Goal: Task Accomplishment & Management: Manage account settings

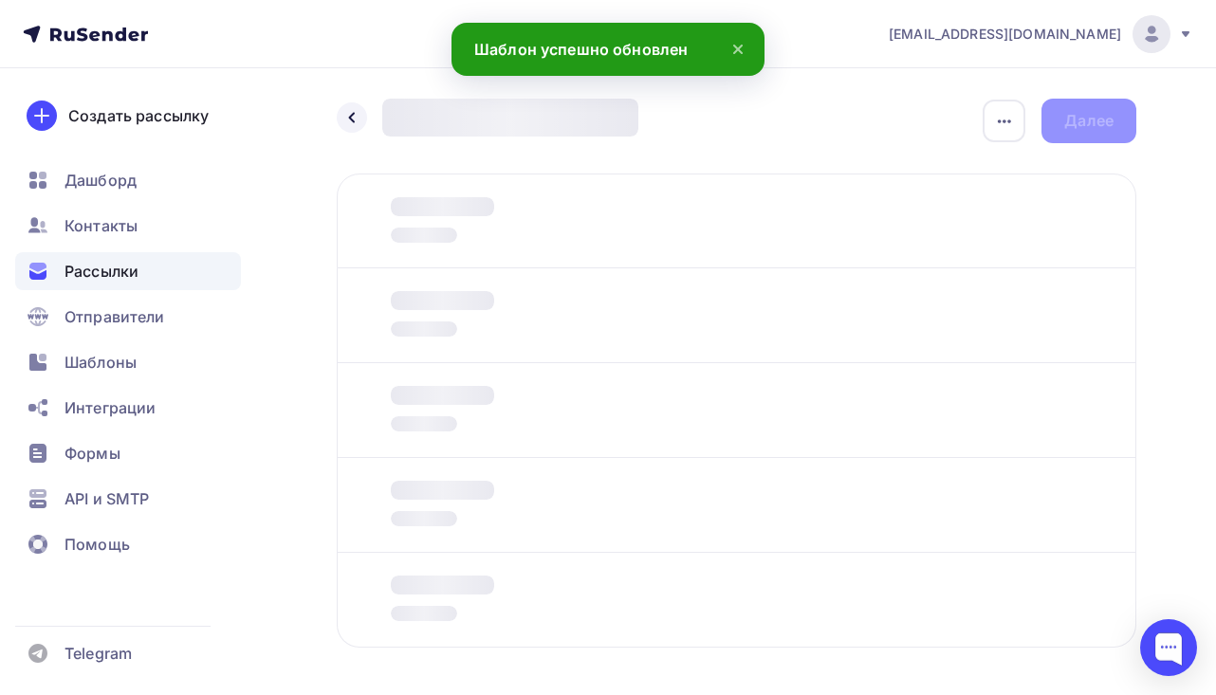
click at [1078, 28] on span "[EMAIL_ADDRESS][DOMAIN_NAME]" at bounding box center [1004, 34] width 232 height 19
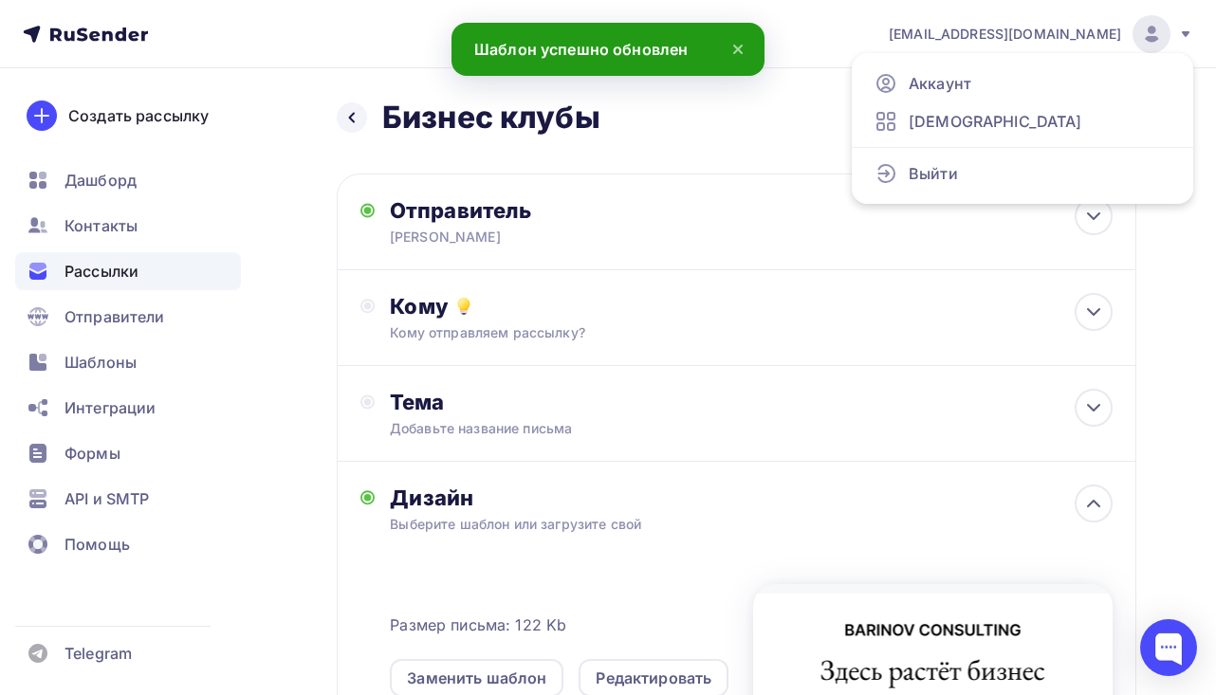
click at [874, 33] on nav "[EMAIL_ADDRESS][DOMAIN_NAME] Аккаунт Тарифы Выйти Создать рассылку [GEOGRAPHIC_…" at bounding box center [608, 34] width 1216 height 68
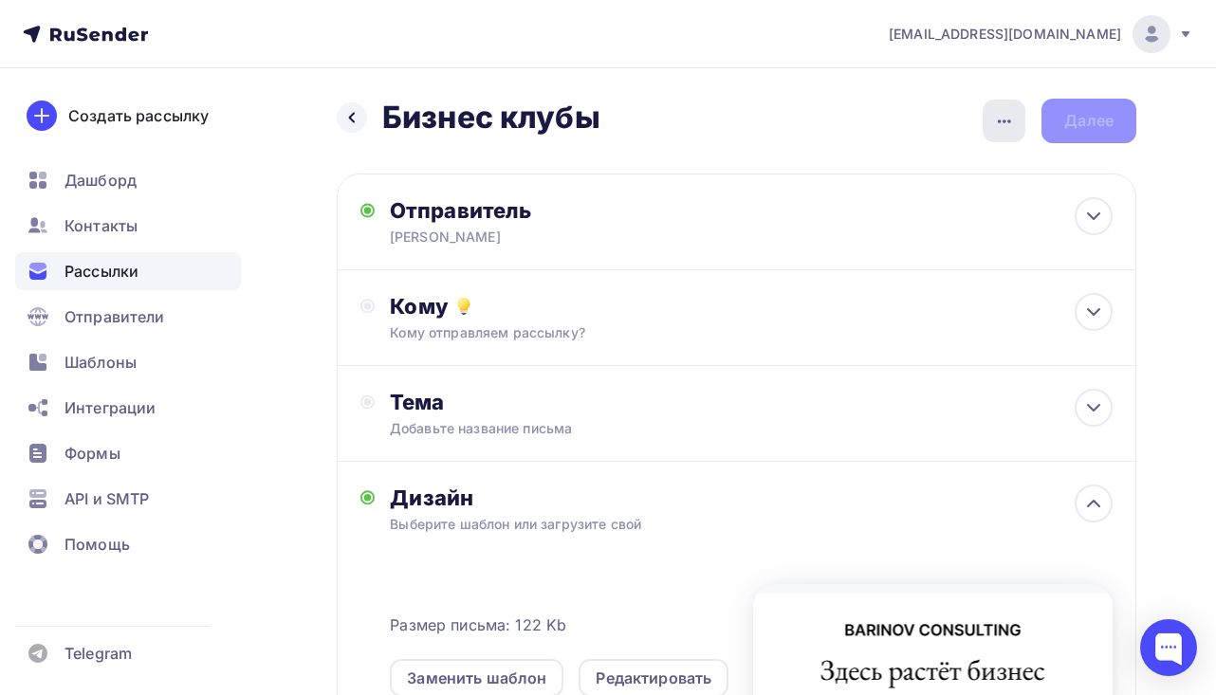
click at [1011, 117] on icon "button" at bounding box center [1004, 121] width 23 height 23
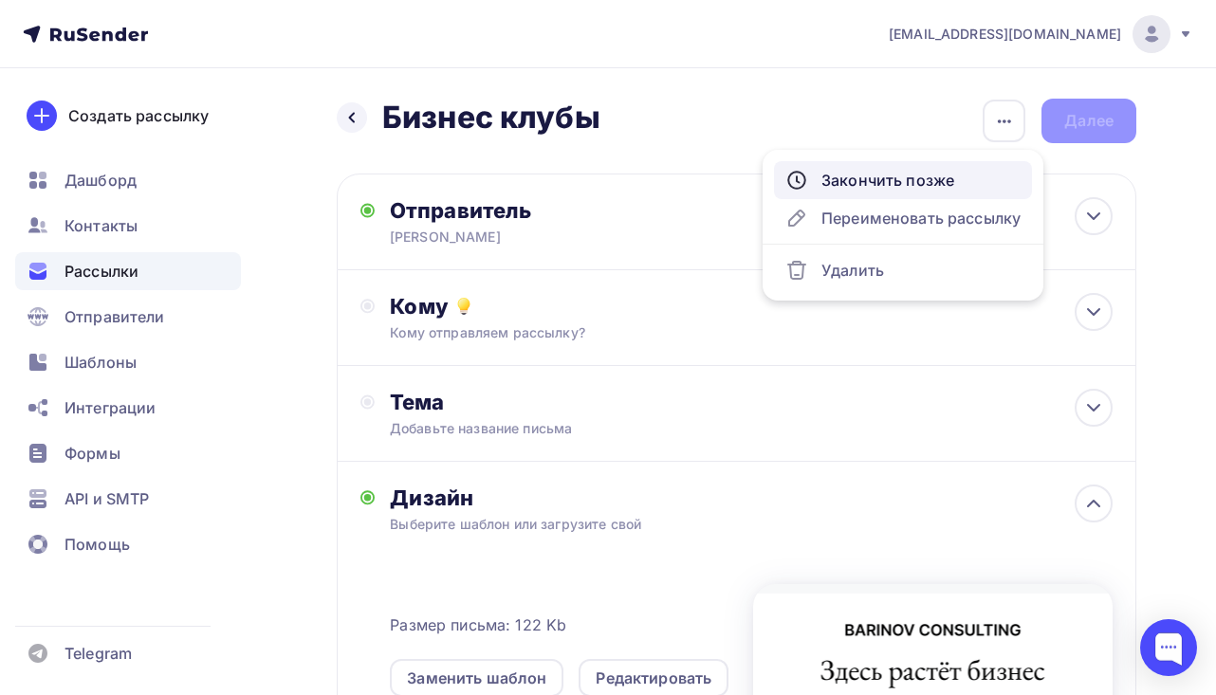
click at [972, 185] on div "Закончить позже" at bounding box center [902, 180] width 235 height 23
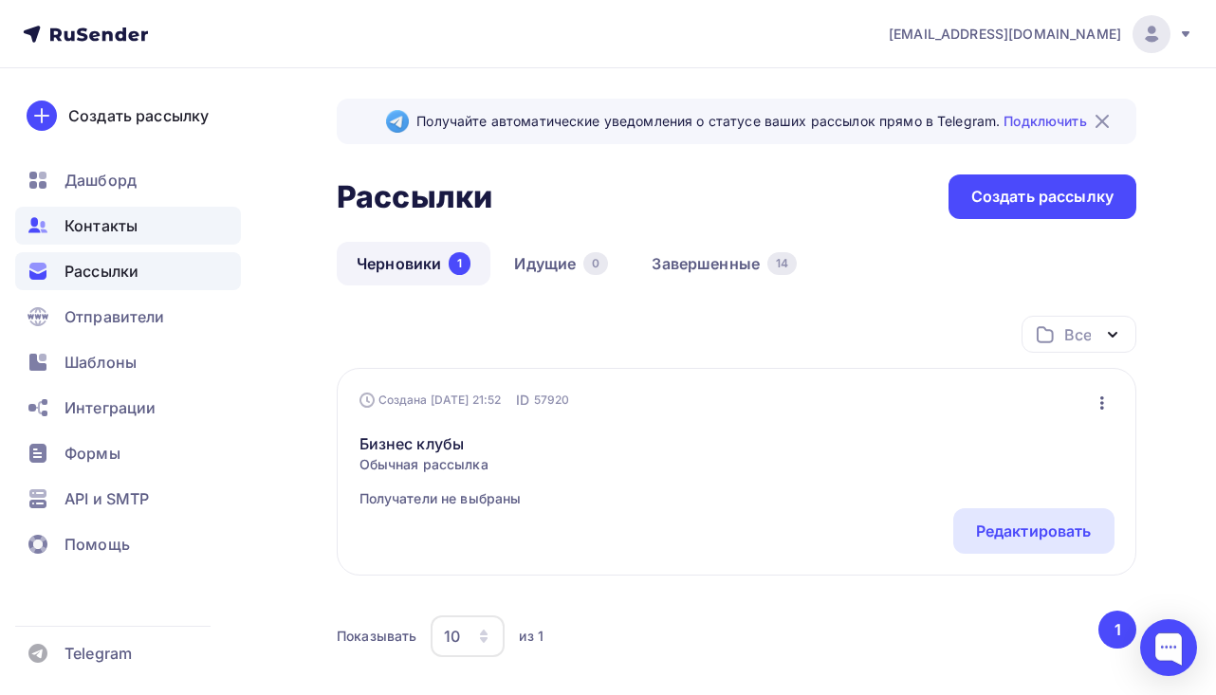
click at [148, 229] on div "Контакты" at bounding box center [128, 226] width 226 height 38
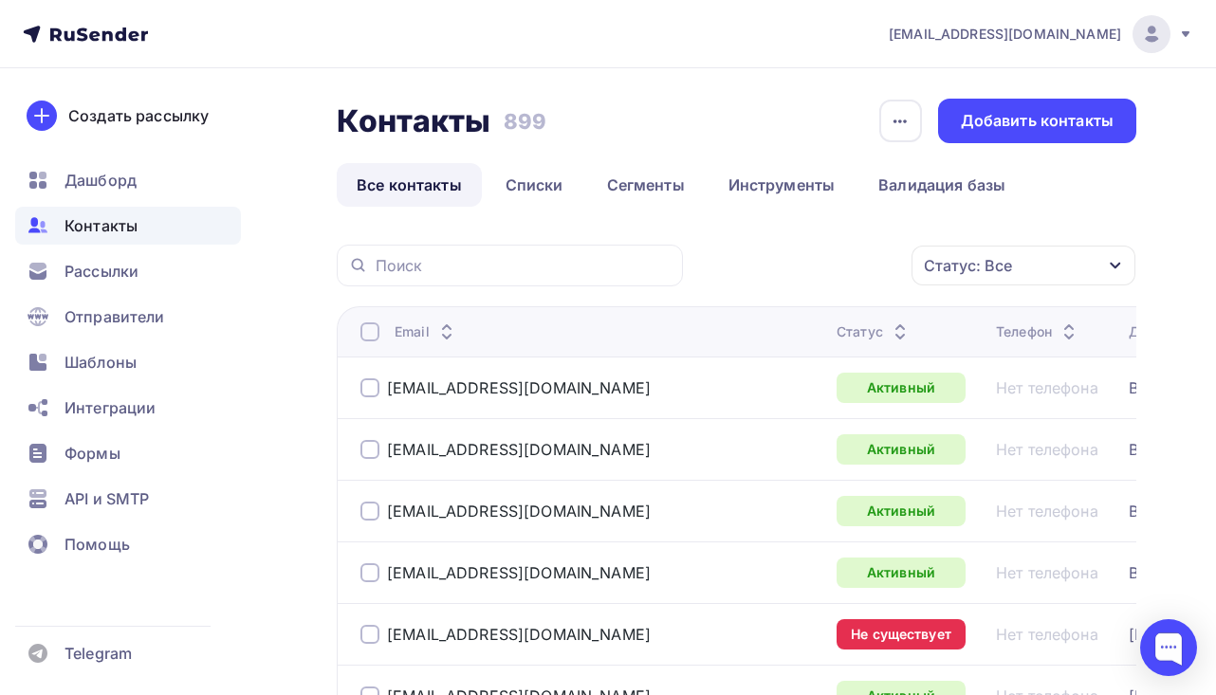
click at [836, 337] on div "Статус" at bounding box center [873, 331] width 75 height 19
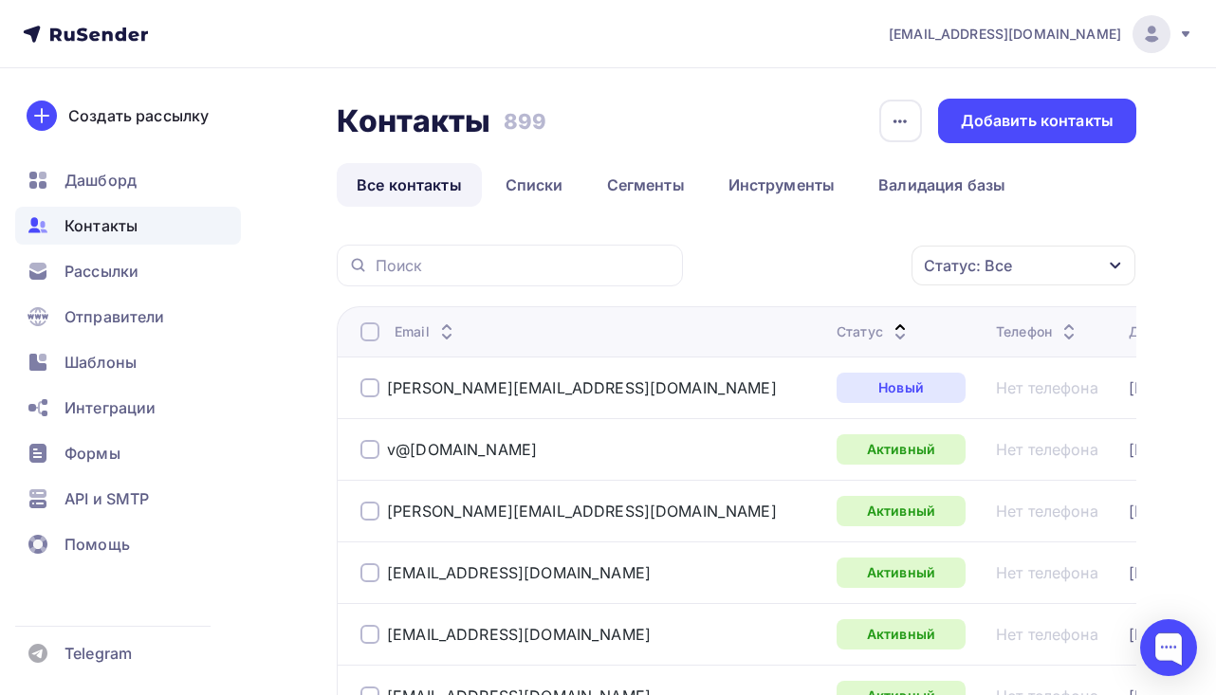
click at [896, 336] on icon at bounding box center [900, 337] width 8 height 4
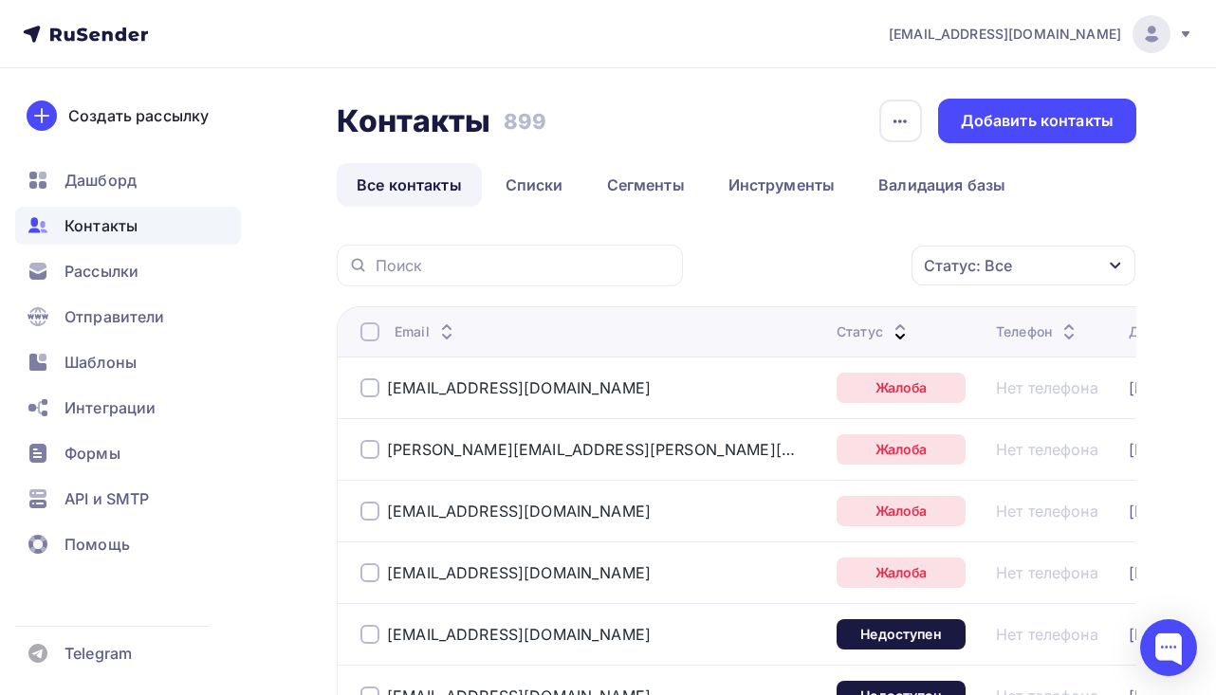
click at [363, 393] on div at bounding box center [369, 387] width 19 height 19
click at [370, 448] on div at bounding box center [369, 449] width 19 height 19
click at [372, 509] on div at bounding box center [369, 511] width 19 height 19
click at [366, 569] on div at bounding box center [369, 572] width 19 height 19
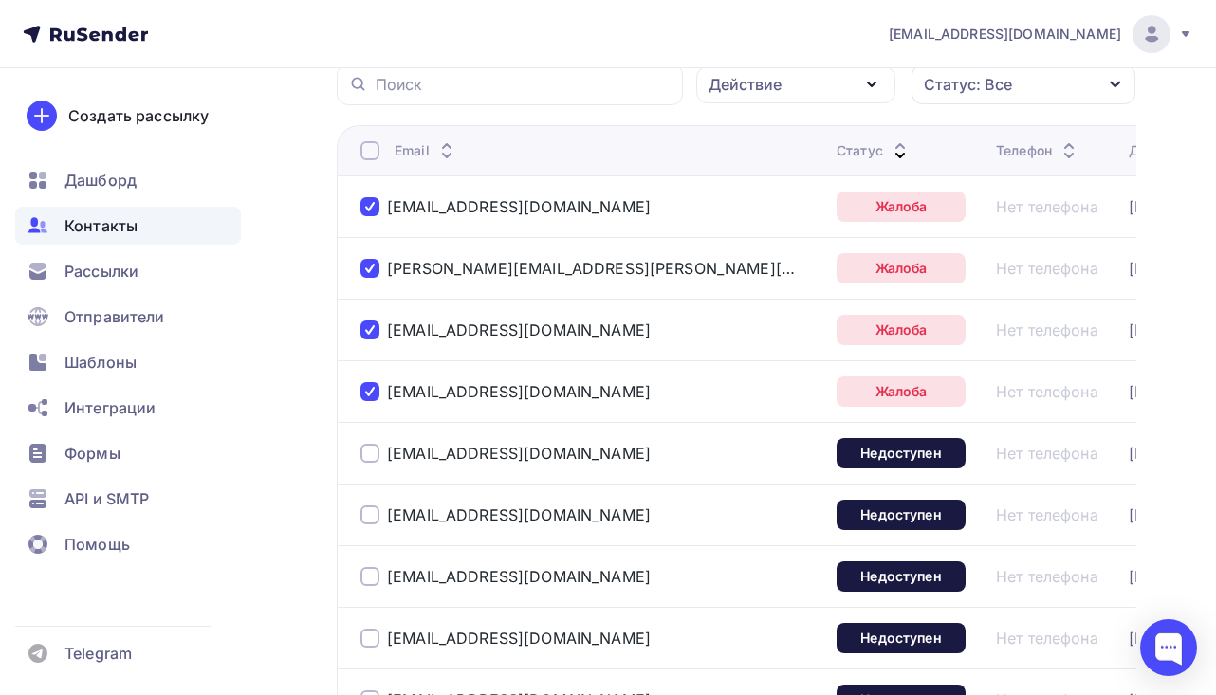
scroll to position [200, 0]
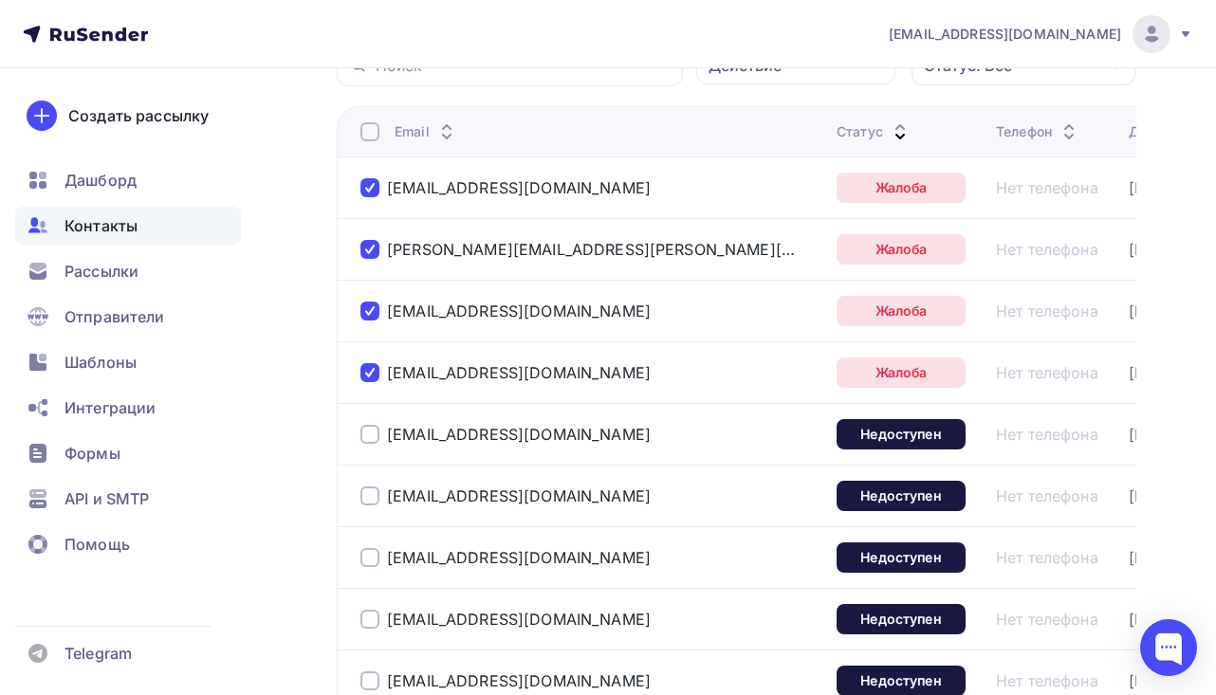
click at [375, 432] on div at bounding box center [369, 434] width 19 height 19
click at [369, 488] on div at bounding box center [369, 495] width 19 height 19
click at [369, 539] on td "[EMAIL_ADDRESS][DOMAIN_NAME]" at bounding box center [583, 557] width 492 height 62
click at [368, 551] on div at bounding box center [369, 557] width 19 height 19
click at [368, 631] on div "[EMAIL_ADDRESS][DOMAIN_NAME]" at bounding box center [590, 619] width 461 height 30
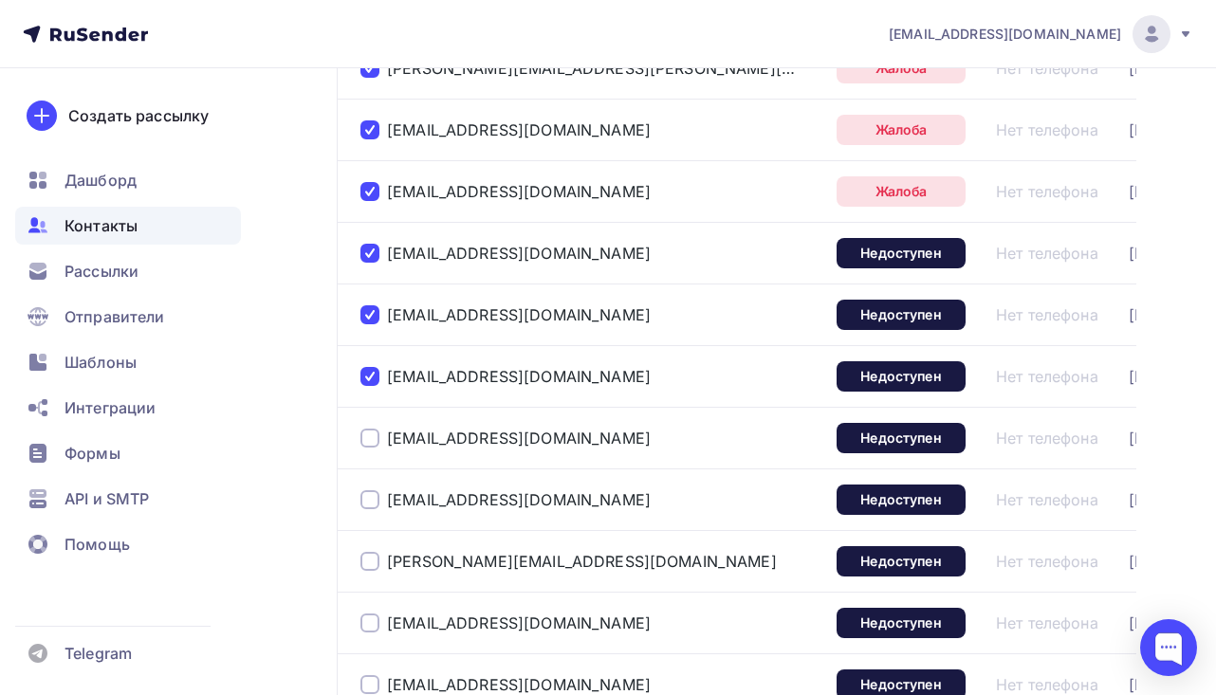
scroll to position [393, 0]
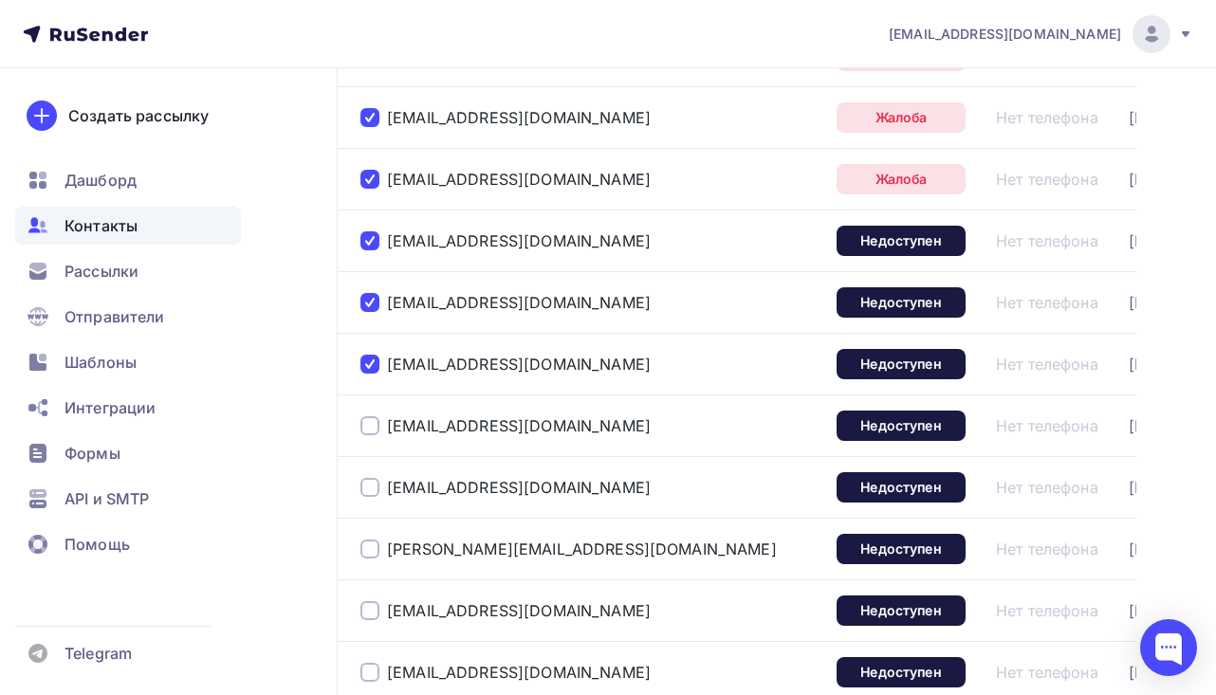
click at [373, 439] on div "[EMAIL_ADDRESS][DOMAIN_NAME]" at bounding box center [590, 426] width 461 height 30
click at [373, 436] on div "[EMAIL_ADDRESS][DOMAIN_NAME]" at bounding box center [590, 426] width 461 height 30
click at [373, 435] on div at bounding box center [369, 425] width 19 height 19
click at [370, 484] on div at bounding box center [369, 487] width 19 height 19
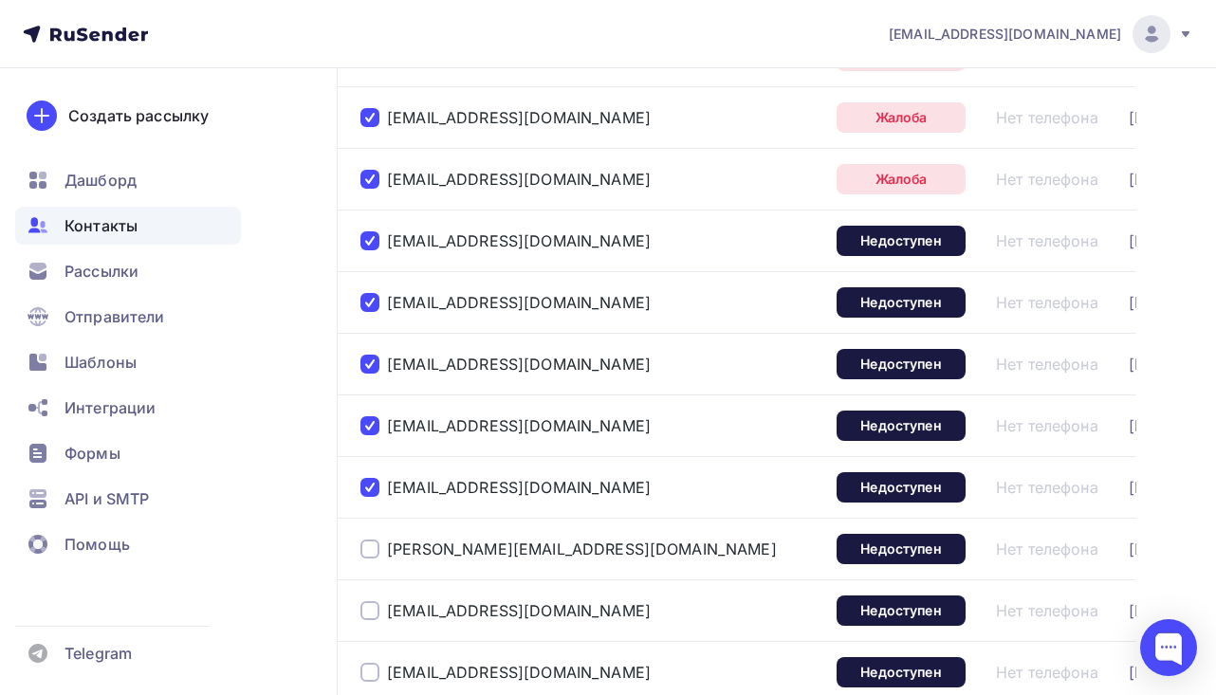
click at [370, 538] on div "[PERSON_NAME][EMAIL_ADDRESS][DOMAIN_NAME]" at bounding box center [590, 549] width 461 height 30
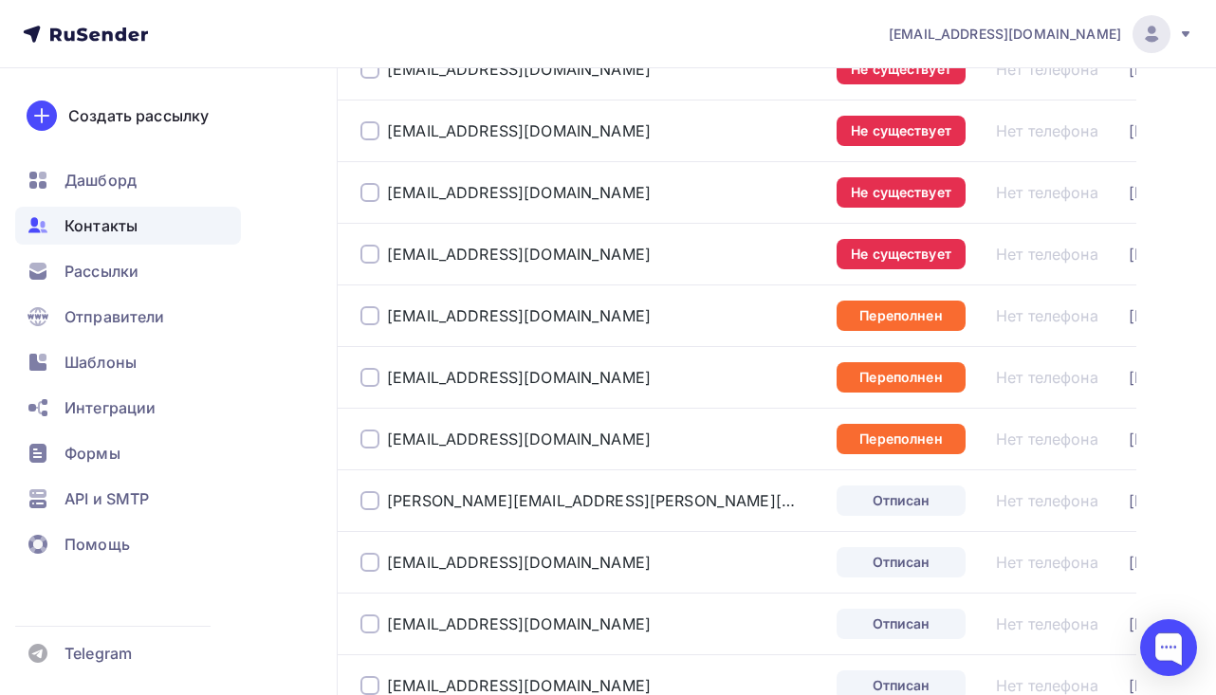
scroll to position [1835, 0]
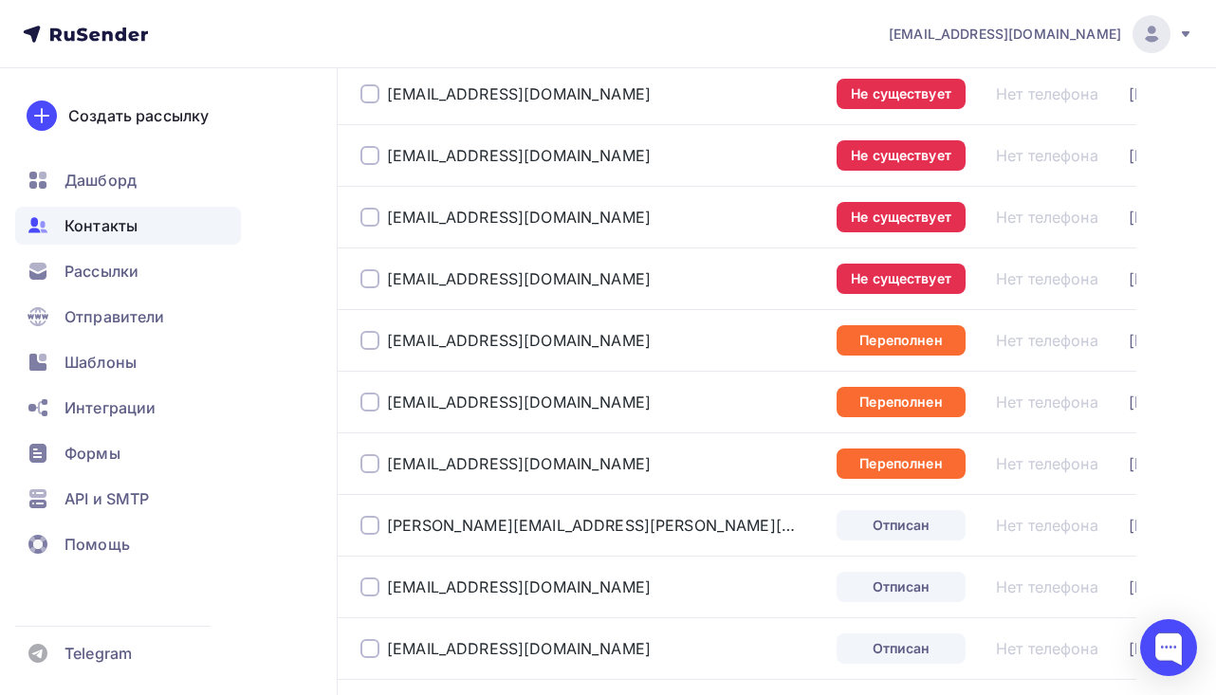
click at [368, 468] on div at bounding box center [369, 463] width 19 height 19
click at [369, 403] on div at bounding box center [369, 402] width 19 height 19
click at [370, 342] on div at bounding box center [369, 340] width 19 height 19
click at [370, 284] on div at bounding box center [369, 278] width 19 height 19
click at [367, 232] on div "[EMAIL_ADDRESS][DOMAIN_NAME]" at bounding box center [590, 217] width 461 height 30
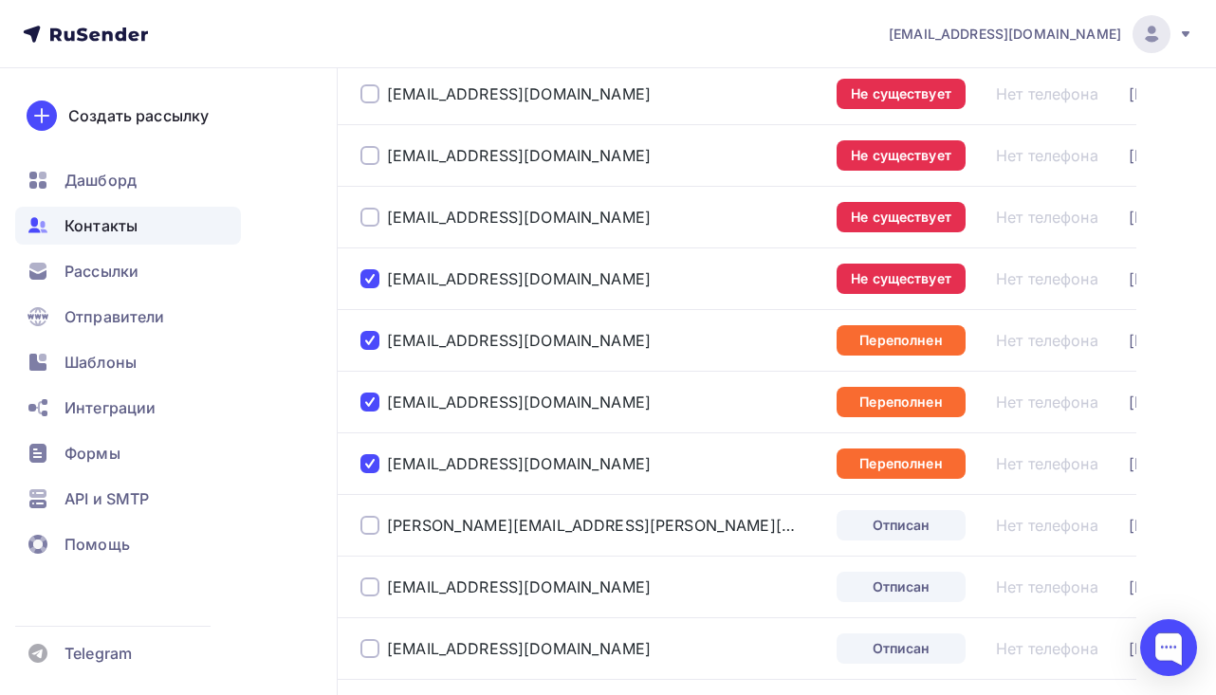
click at [367, 216] on div at bounding box center [369, 217] width 19 height 19
click at [372, 156] on div at bounding box center [369, 155] width 19 height 19
click at [372, 98] on div at bounding box center [369, 93] width 19 height 19
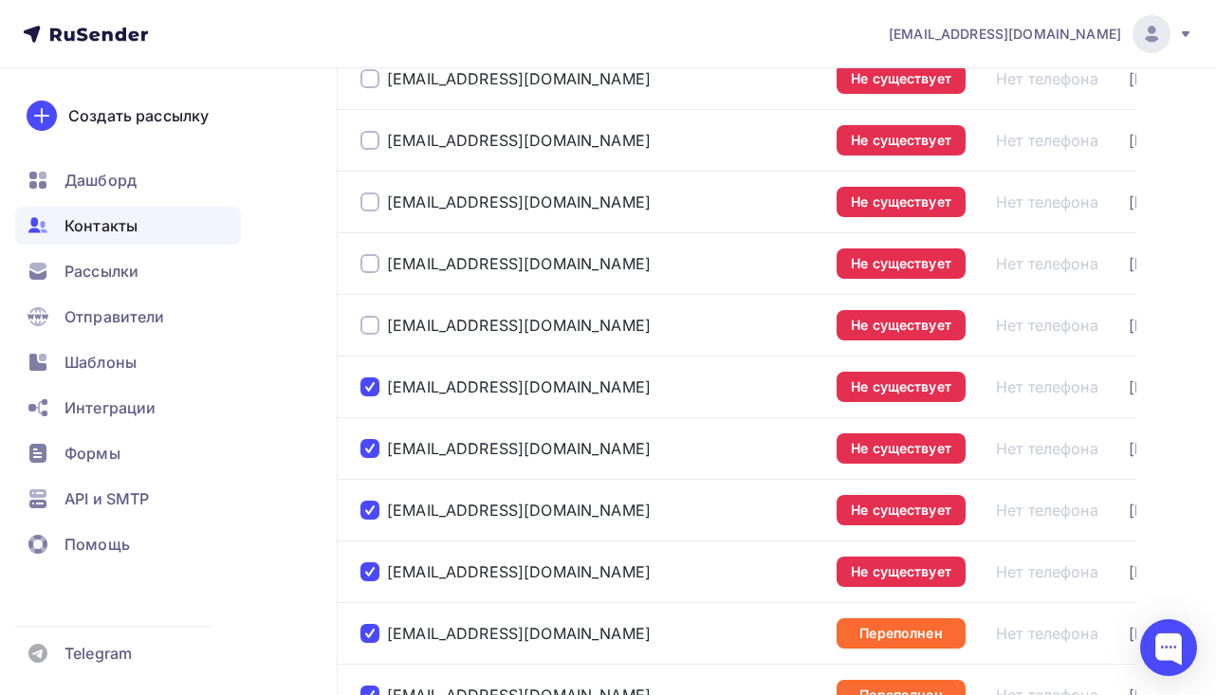
scroll to position [1539, 0]
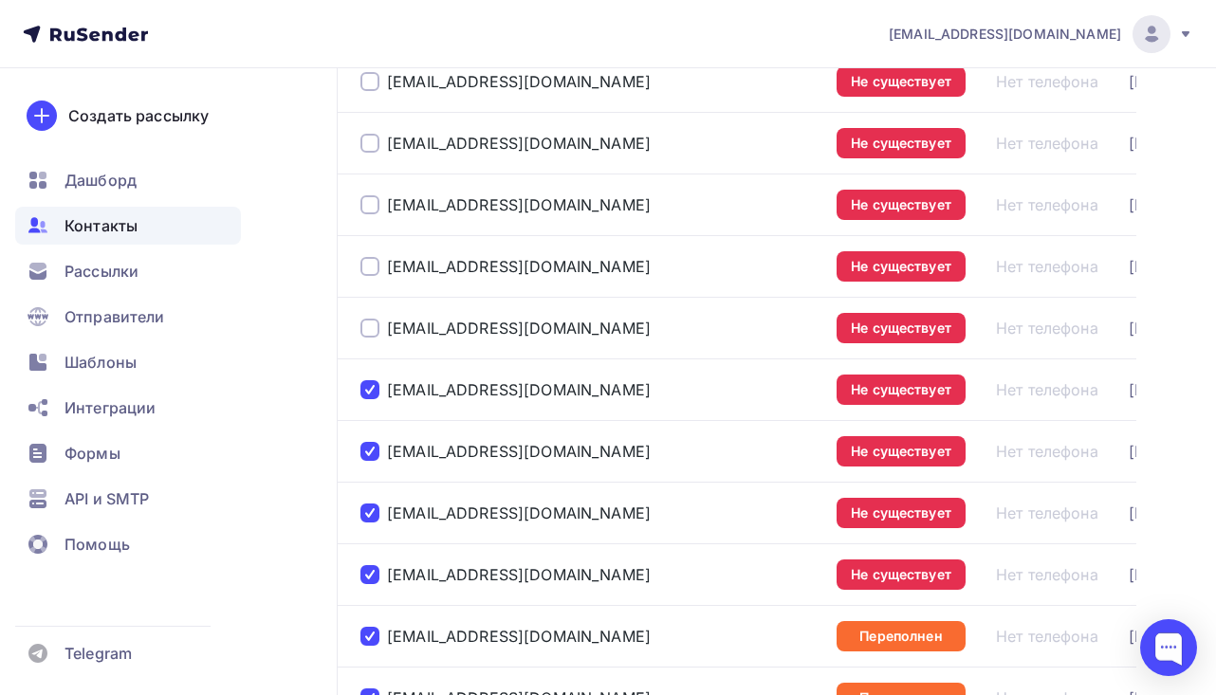
click at [365, 324] on div at bounding box center [369, 328] width 19 height 19
click at [365, 265] on div at bounding box center [369, 266] width 19 height 19
click at [373, 197] on div at bounding box center [369, 204] width 19 height 19
click at [373, 149] on div at bounding box center [369, 143] width 19 height 19
click at [368, 84] on div at bounding box center [369, 81] width 19 height 19
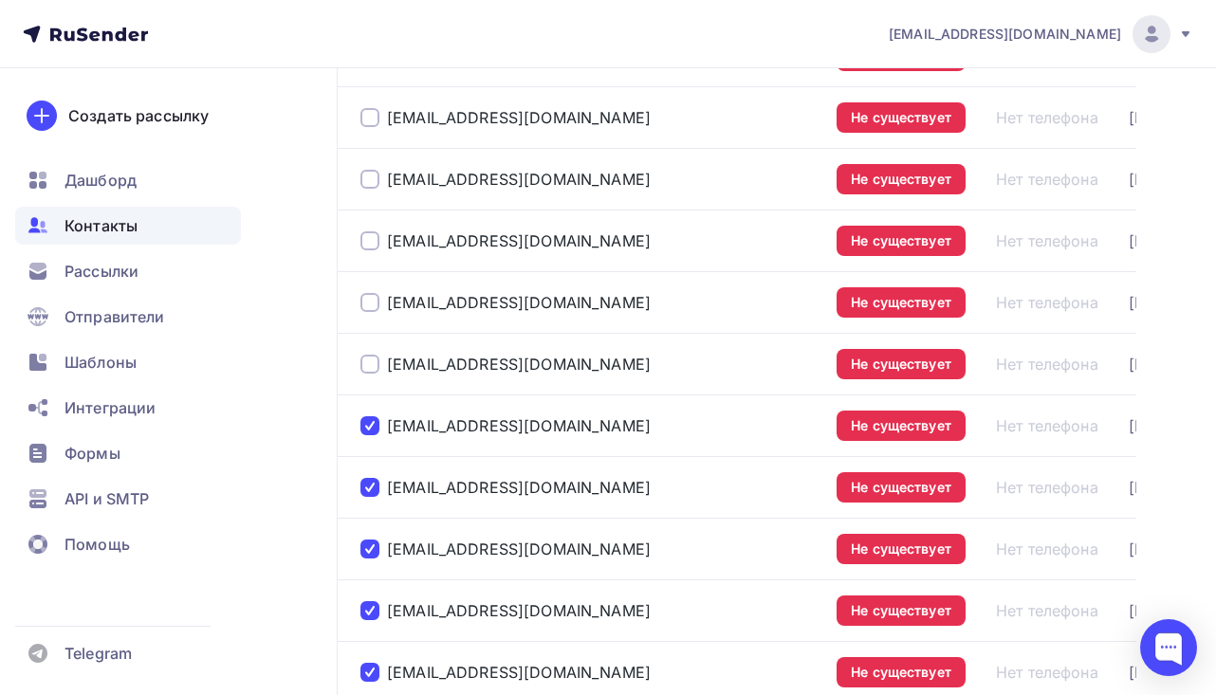
scroll to position [1190, 0]
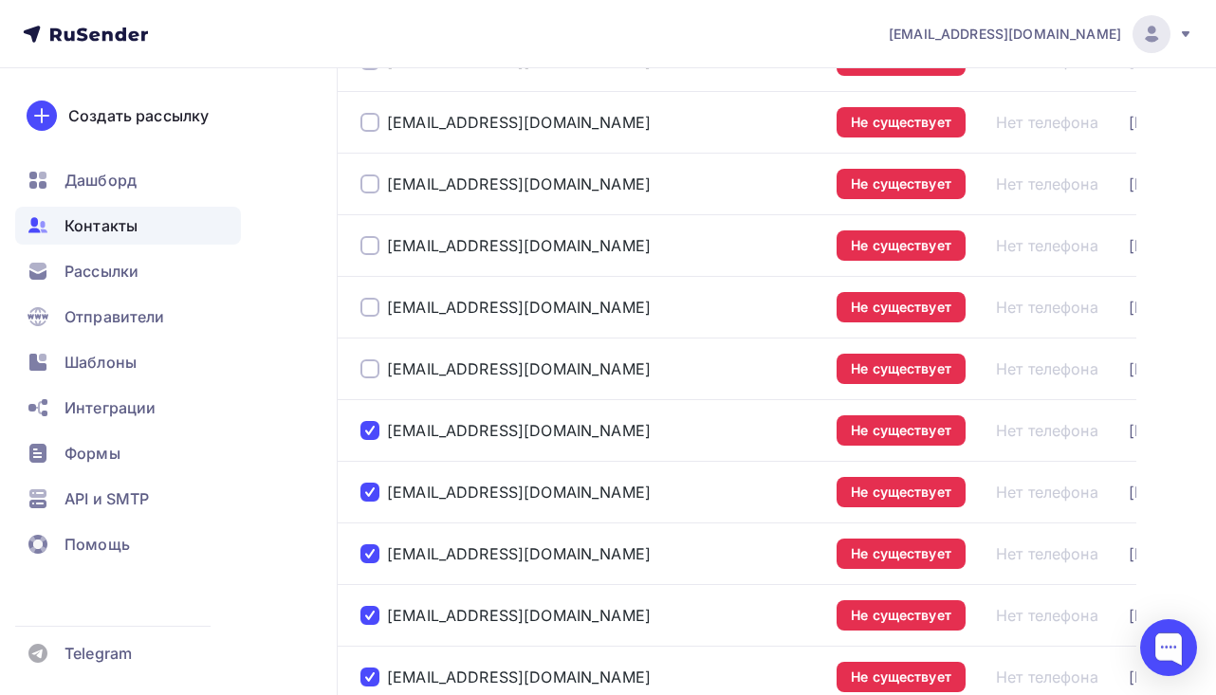
click at [362, 375] on div at bounding box center [369, 368] width 19 height 19
click at [371, 279] on td "[EMAIL_ADDRESS][DOMAIN_NAME]" at bounding box center [583, 307] width 492 height 62
click at [370, 300] on div at bounding box center [369, 307] width 19 height 19
click at [370, 247] on div at bounding box center [369, 245] width 19 height 19
click at [370, 166] on td "[EMAIL_ADDRESS][DOMAIN_NAME]" at bounding box center [583, 184] width 492 height 62
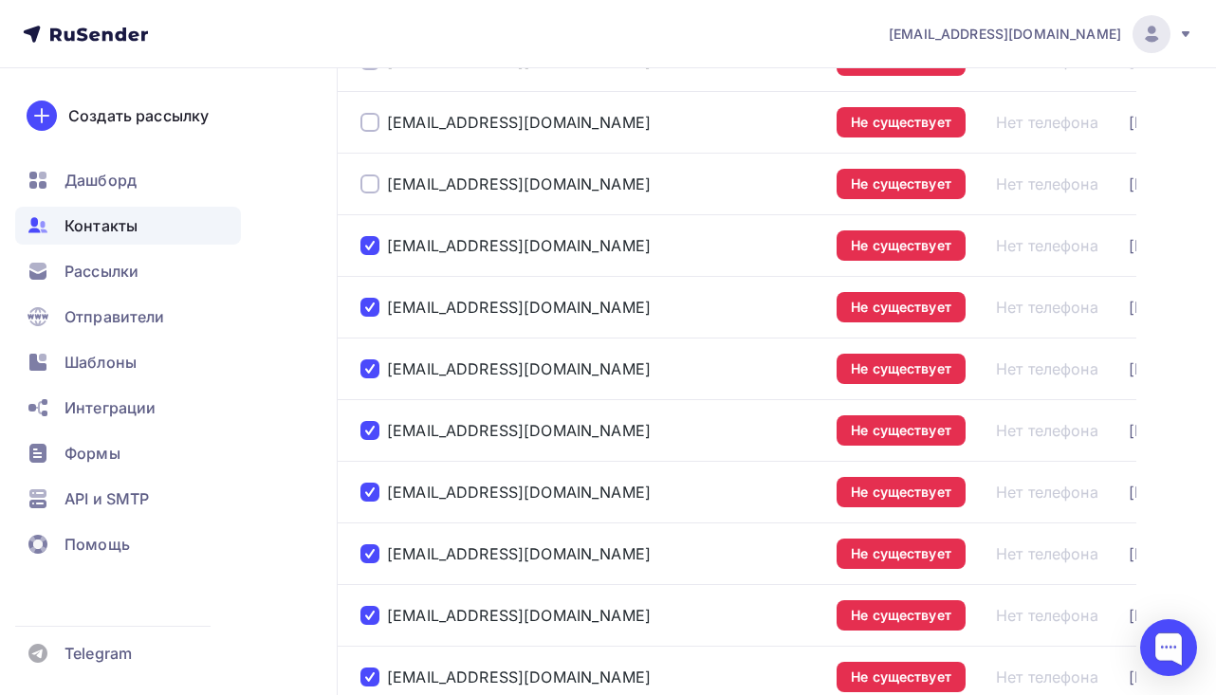
click at [370, 189] on div at bounding box center [369, 183] width 19 height 19
click at [372, 125] on div at bounding box center [369, 122] width 19 height 19
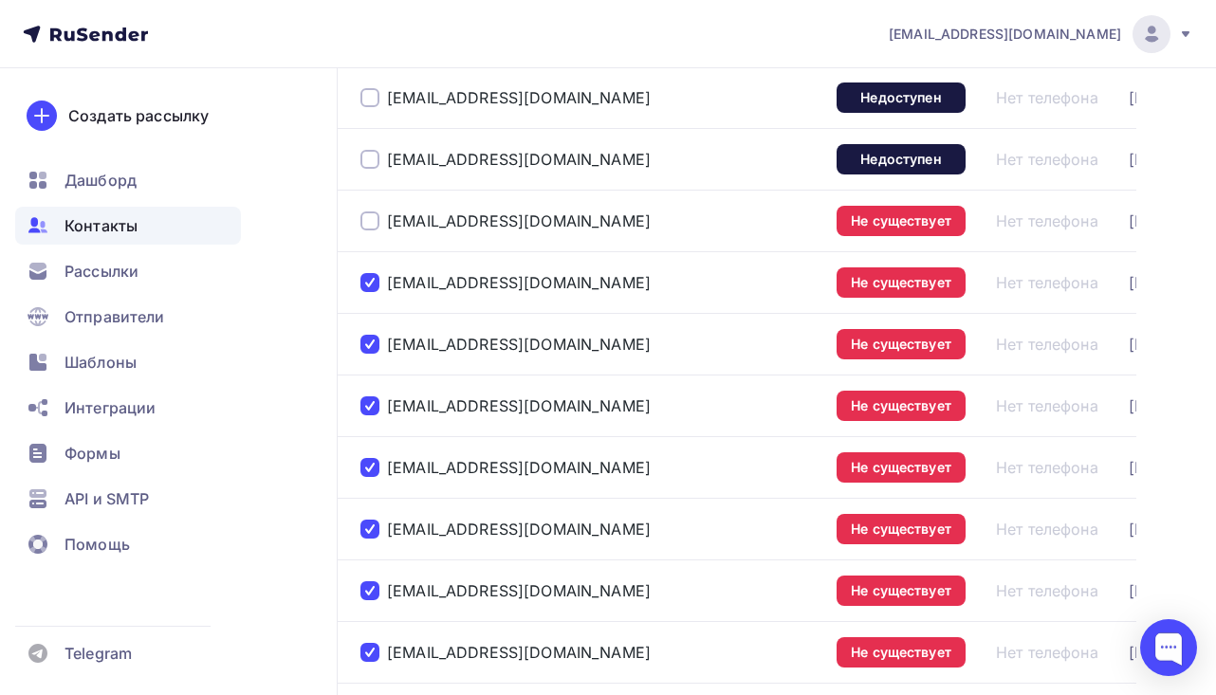
scroll to position [1006, 0]
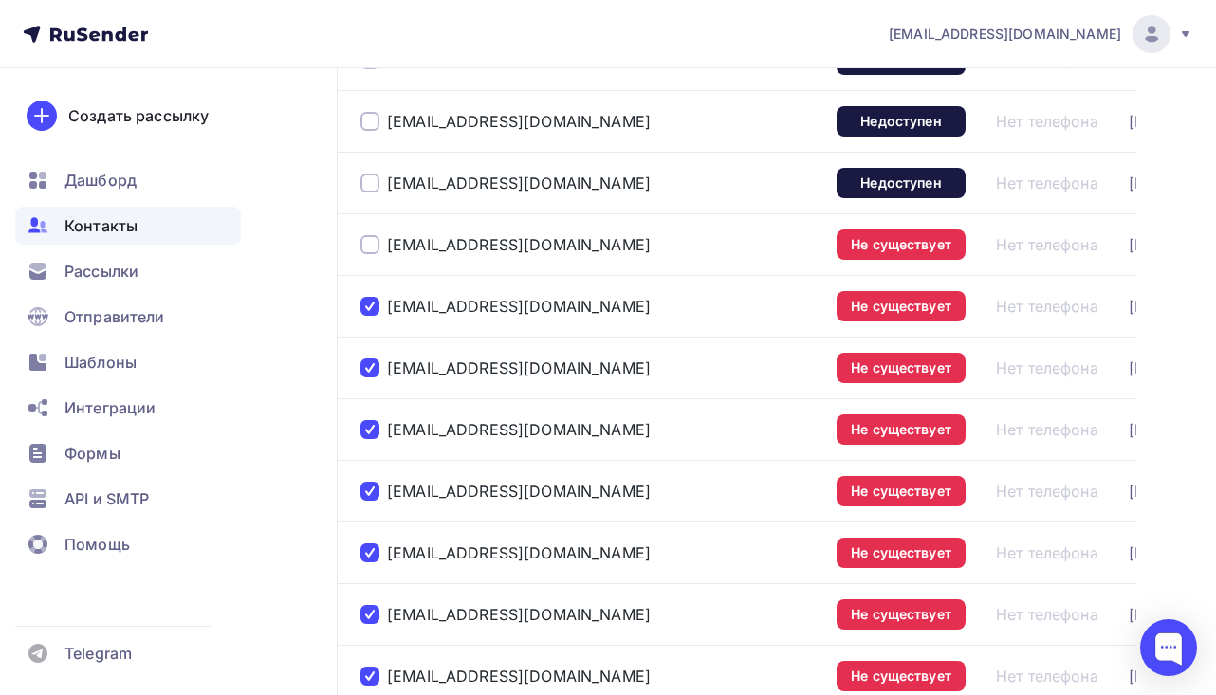
click at [372, 239] on div at bounding box center [369, 244] width 19 height 19
click at [372, 192] on div at bounding box center [369, 183] width 19 height 19
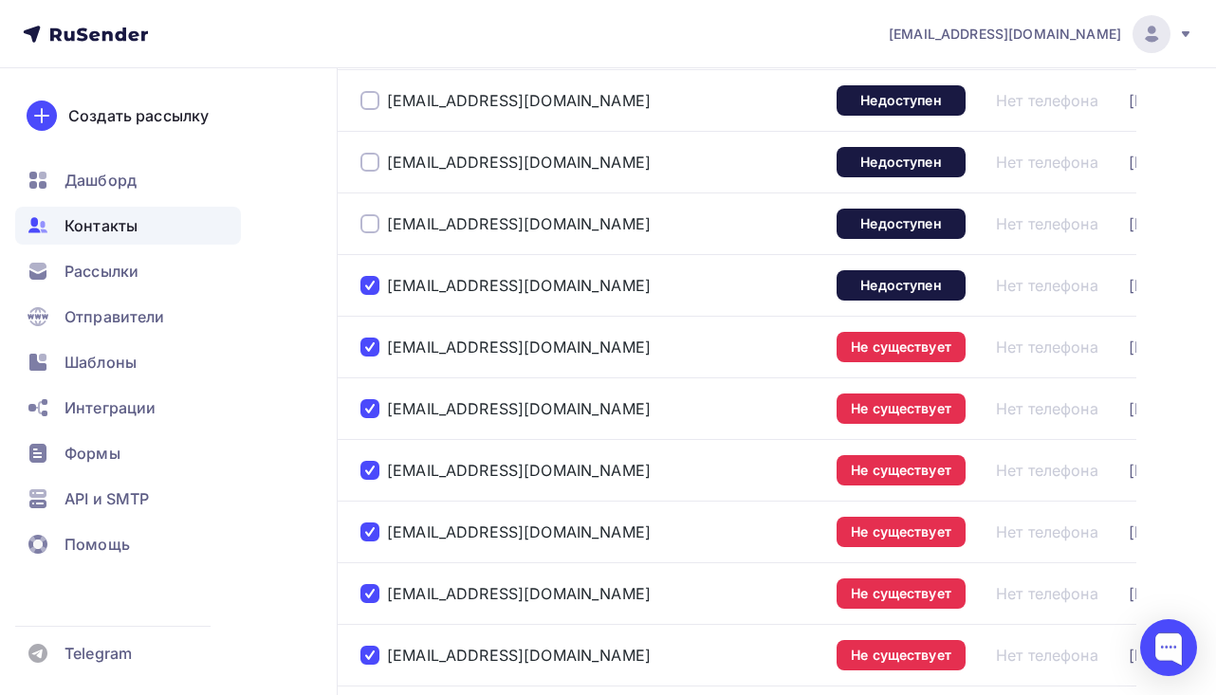
scroll to position [900, 0]
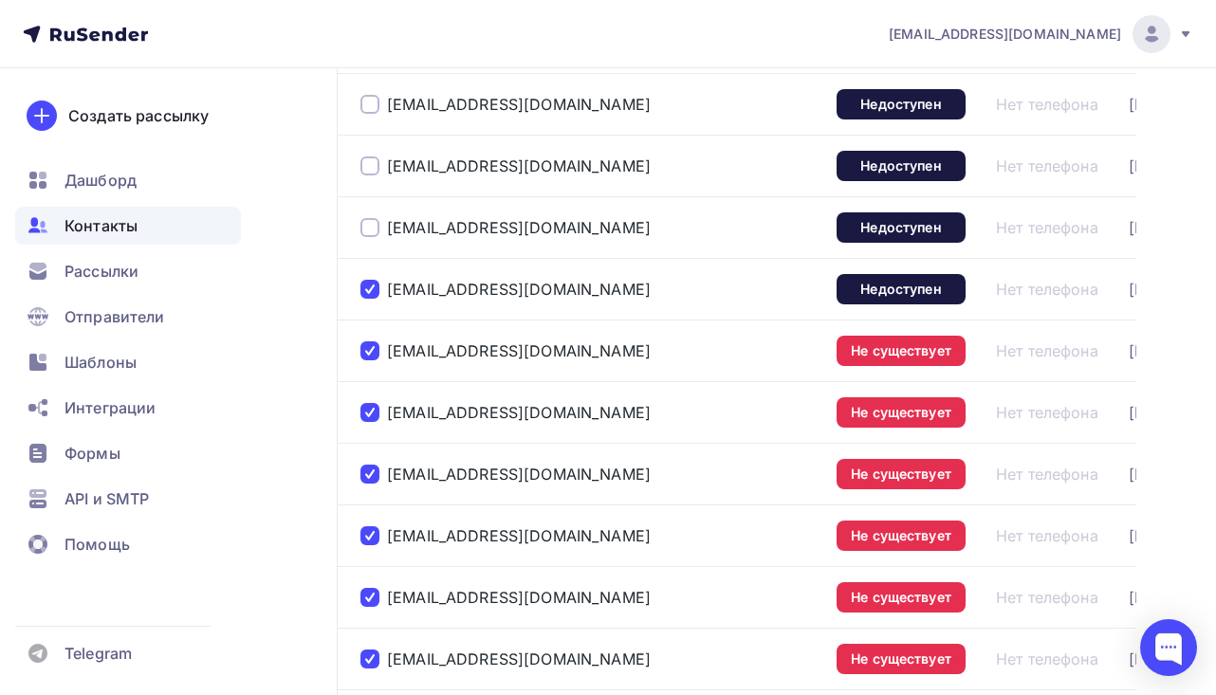
click at [373, 239] on div "[EMAIL_ADDRESS][DOMAIN_NAME]" at bounding box center [590, 227] width 461 height 30
click at [373, 226] on div at bounding box center [369, 227] width 19 height 19
click at [373, 171] on div at bounding box center [369, 165] width 19 height 19
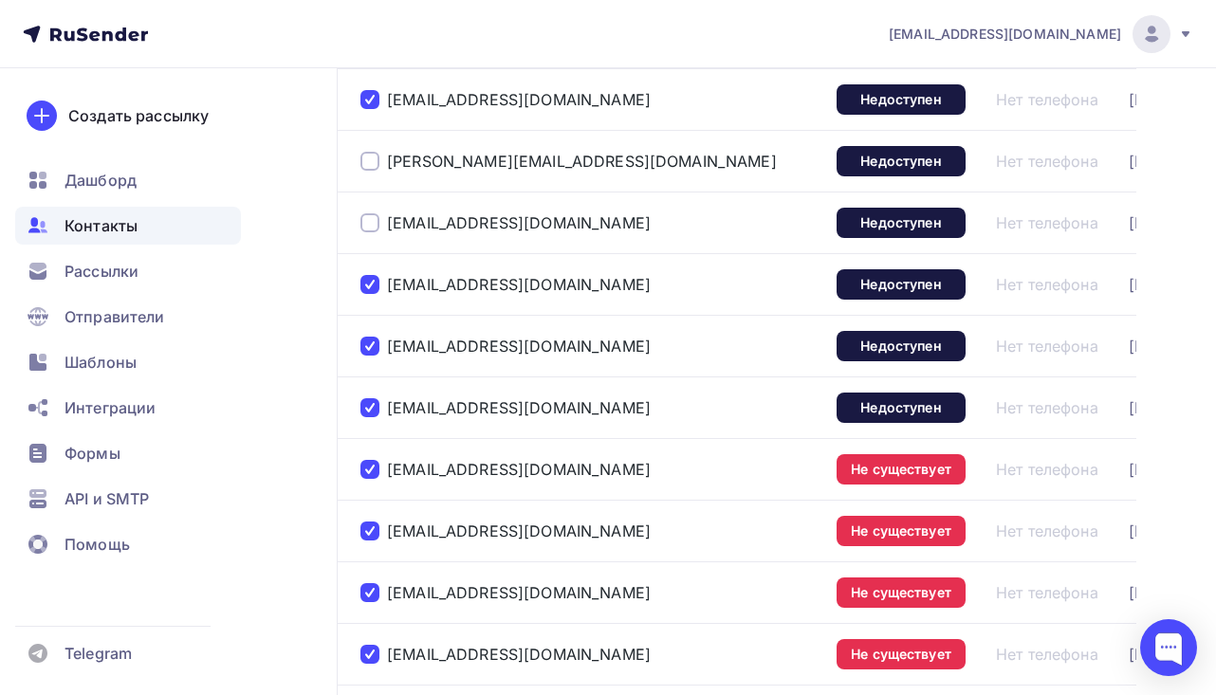
scroll to position [779, 0]
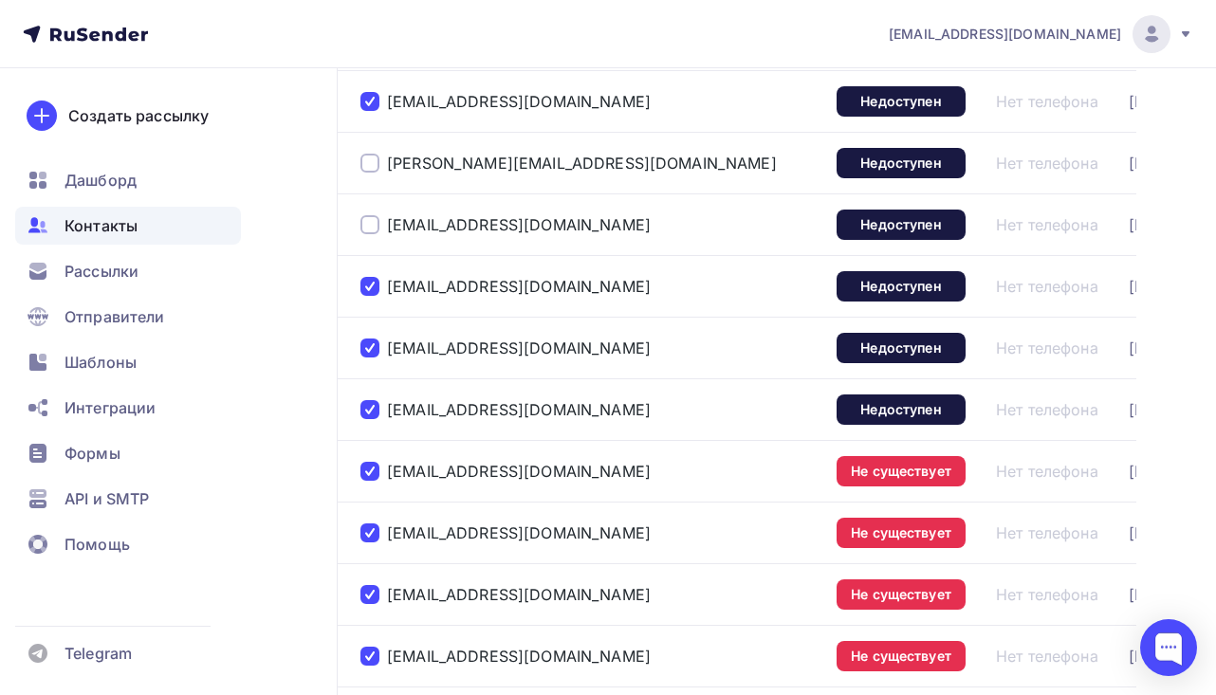
click at [373, 224] on div at bounding box center [369, 224] width 19 height 19
click at [373, 170] on div at bounding box center [369, 163] width 19 height 19
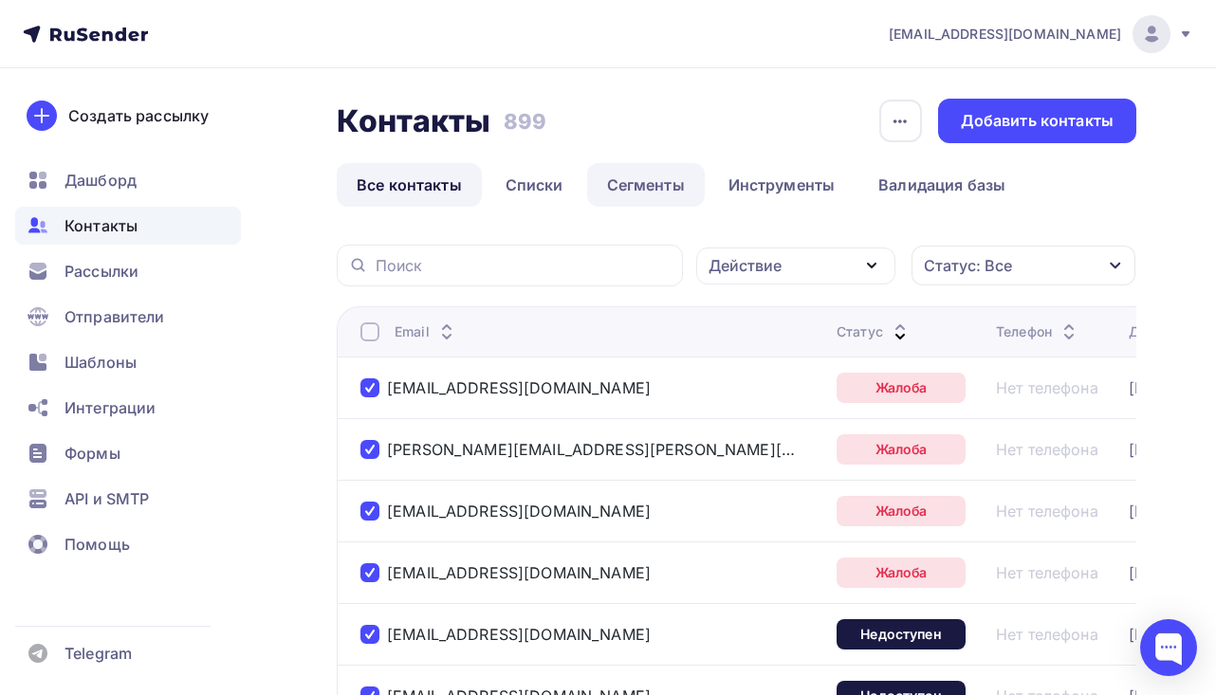
scroll to position [0, 0]
click at [891, 132] on icon "button" at bounding box center [899, 121] width 23 height 23
click at [870, 175] on div "История импорта" at bounding box center [828, 180] width 182 height 23
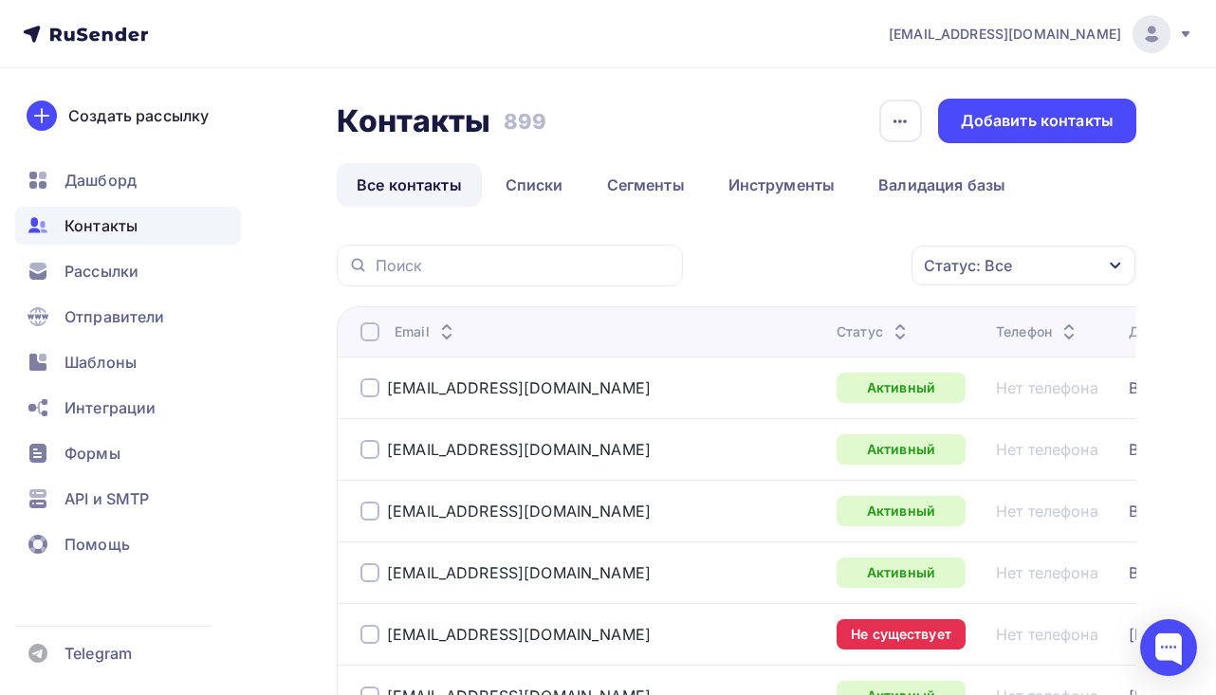
click at [853, 270] on div "Статус: Все Статус Новый Активный Не существует Переполнен Недоступен Отписан О…" at bounding box center [916, 266] width 440 height 42
click at [559, 181] on link "Списки" at bounding box center [534, 185] width 98 height 44
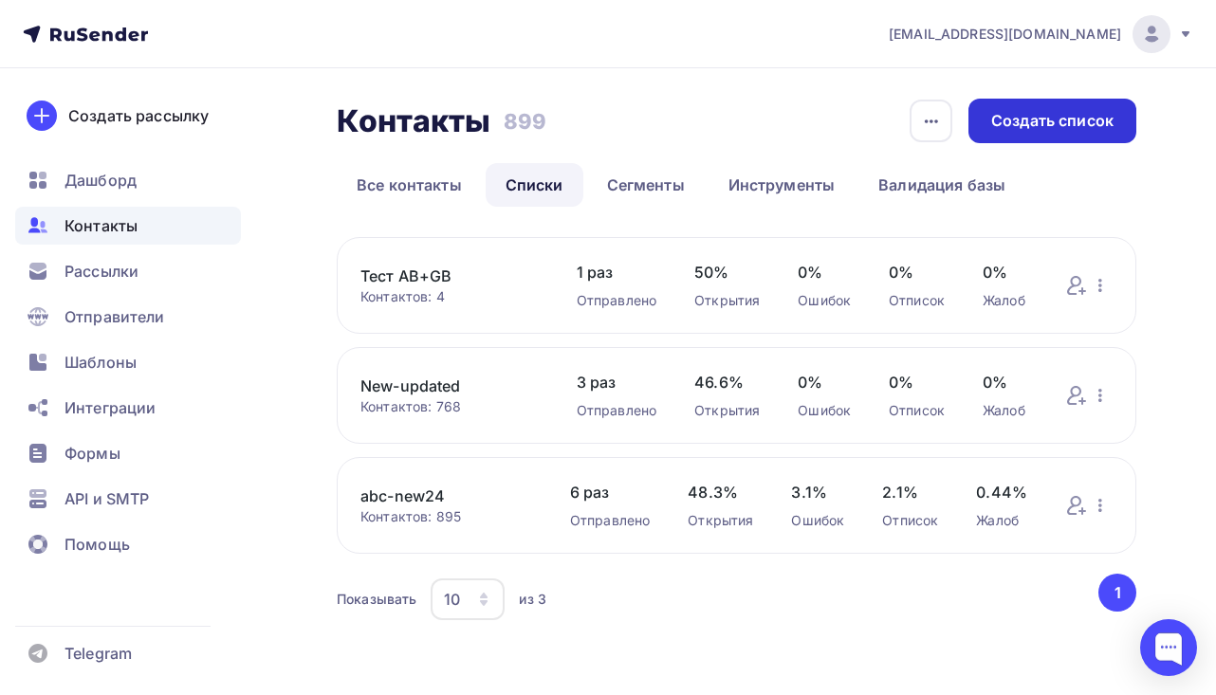
click at [1033, 118] on div "Создать список" at bounding box center [1052, 121] width 122 height 22
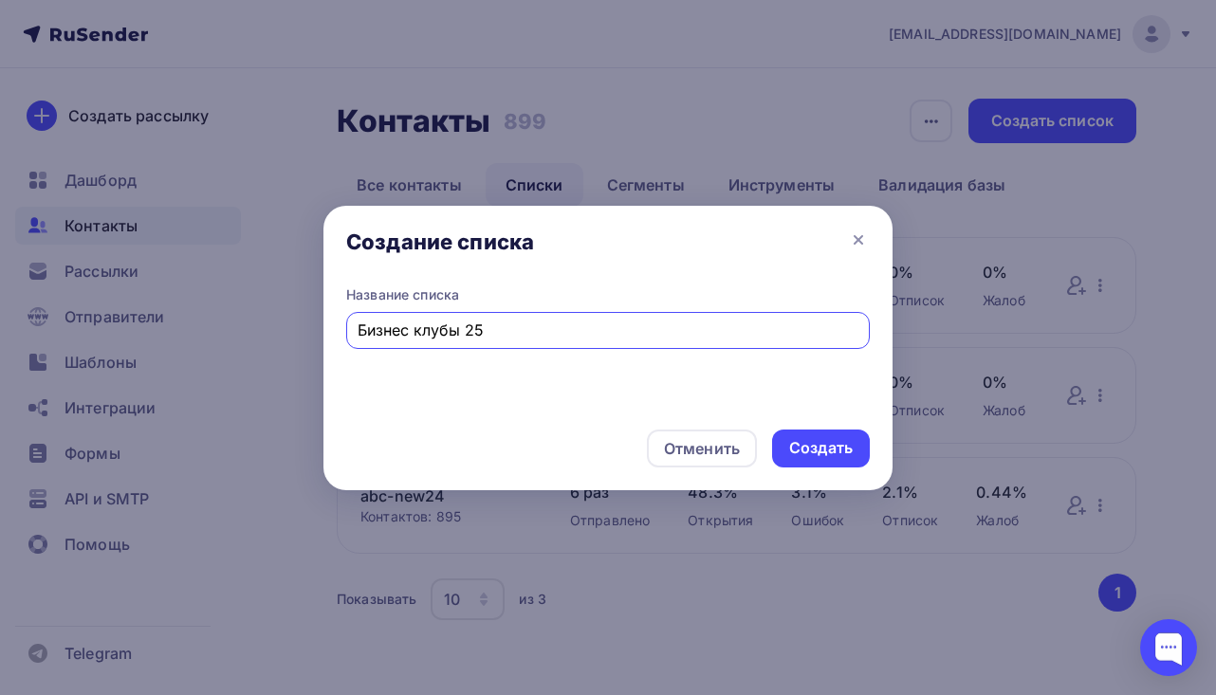
type input "Бизнес клубы 25"
click at [851, 449] on div "Создать" at bounding box center [821, 448] width 64 height 22
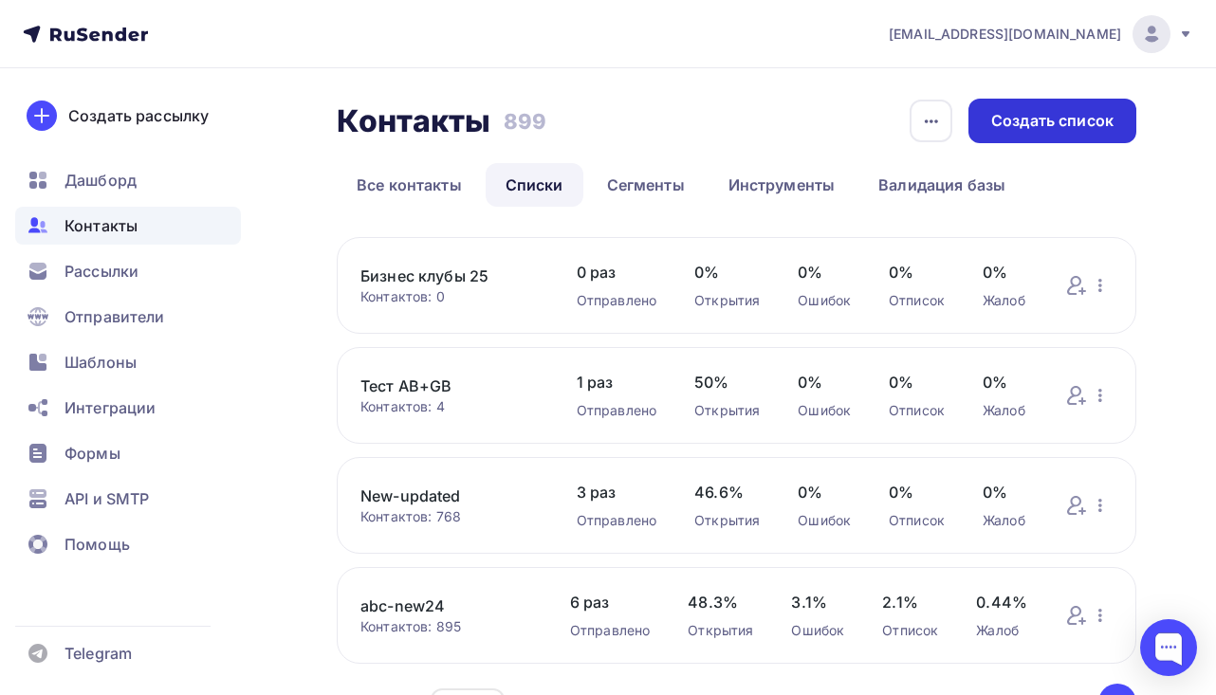
click at [1034, 113] on div "Создать список" at bounding box center [1052, 121] width 122 height 22
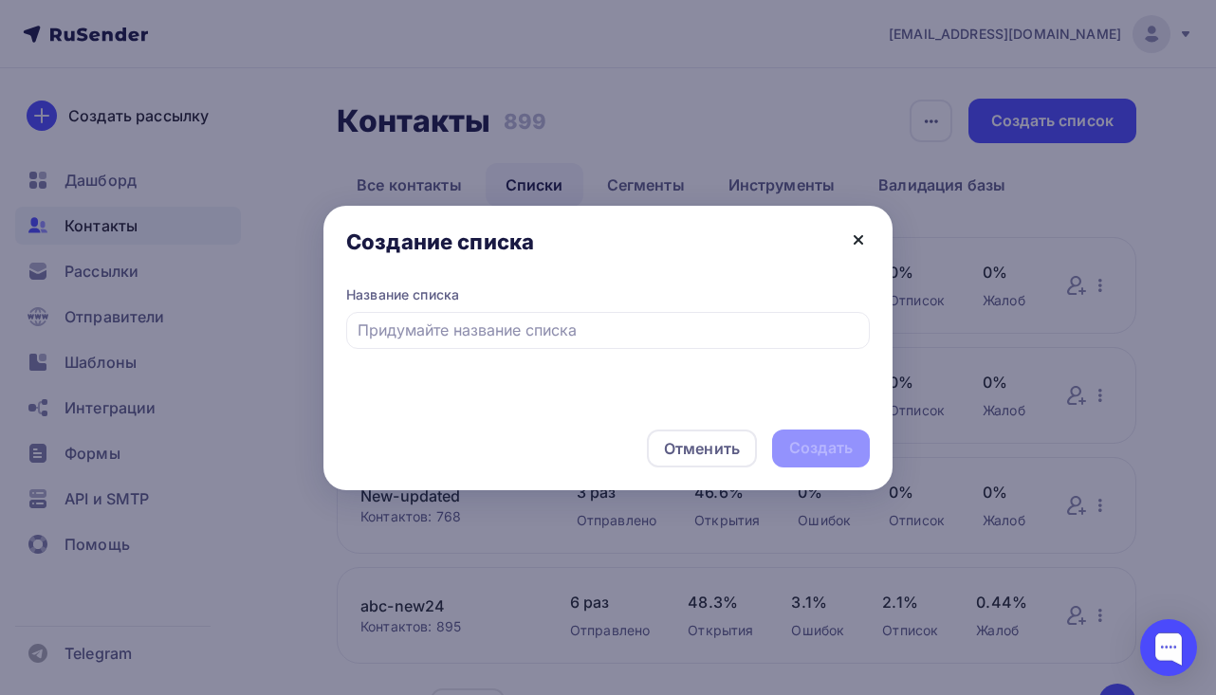
click at [867, 229] on icon at bounding box center [858, 240] width 23 height 23
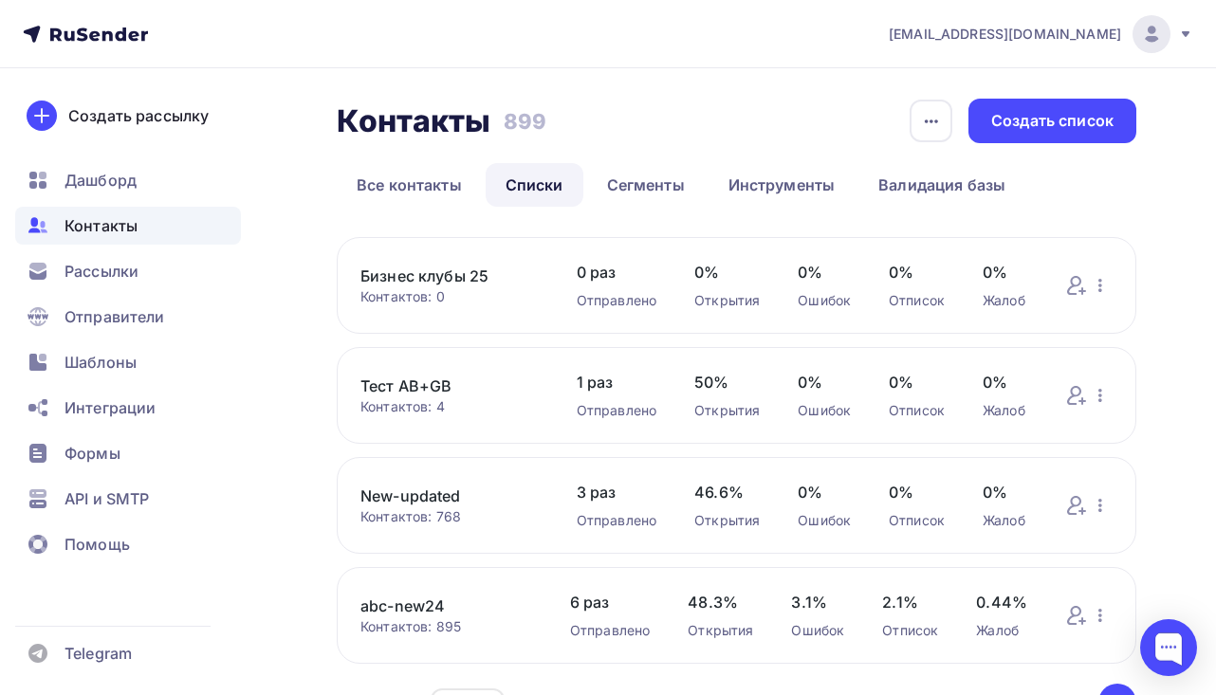
click at [467, 273] on link "Бизнес клубы 25" at bounding box center [449, 276] width 178 height 23
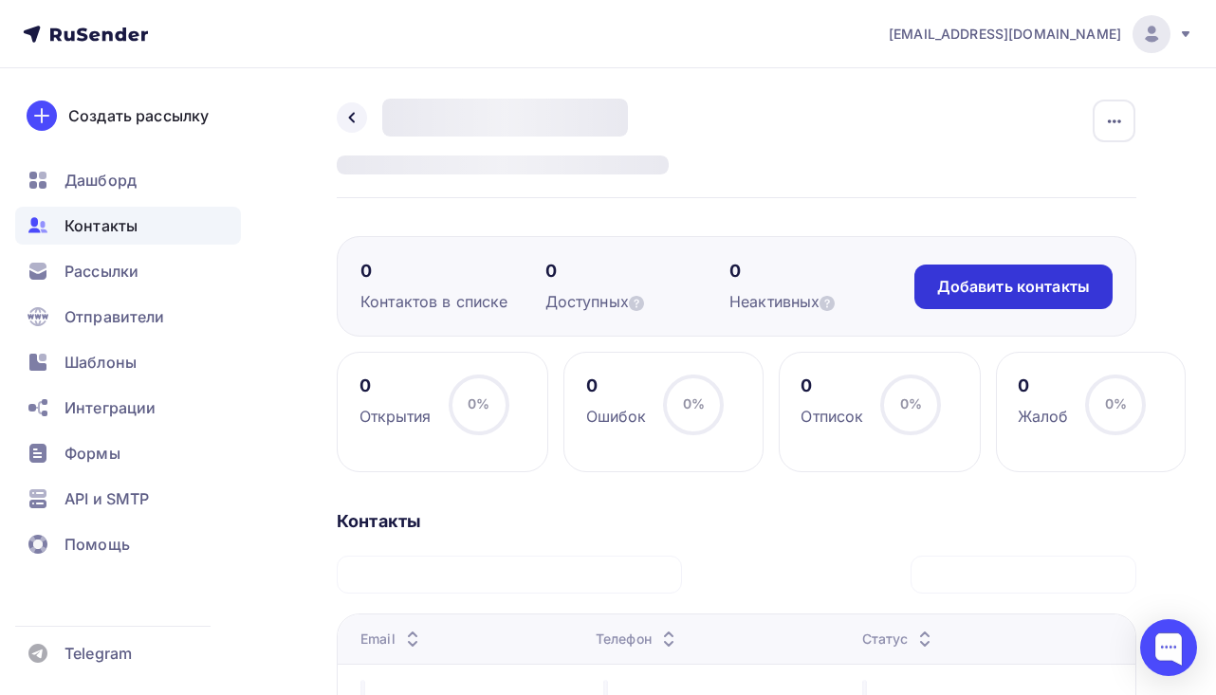
click at [985, 283] on div "Добавить контакты" at bounding box center [1013, 287] width 153 height 22
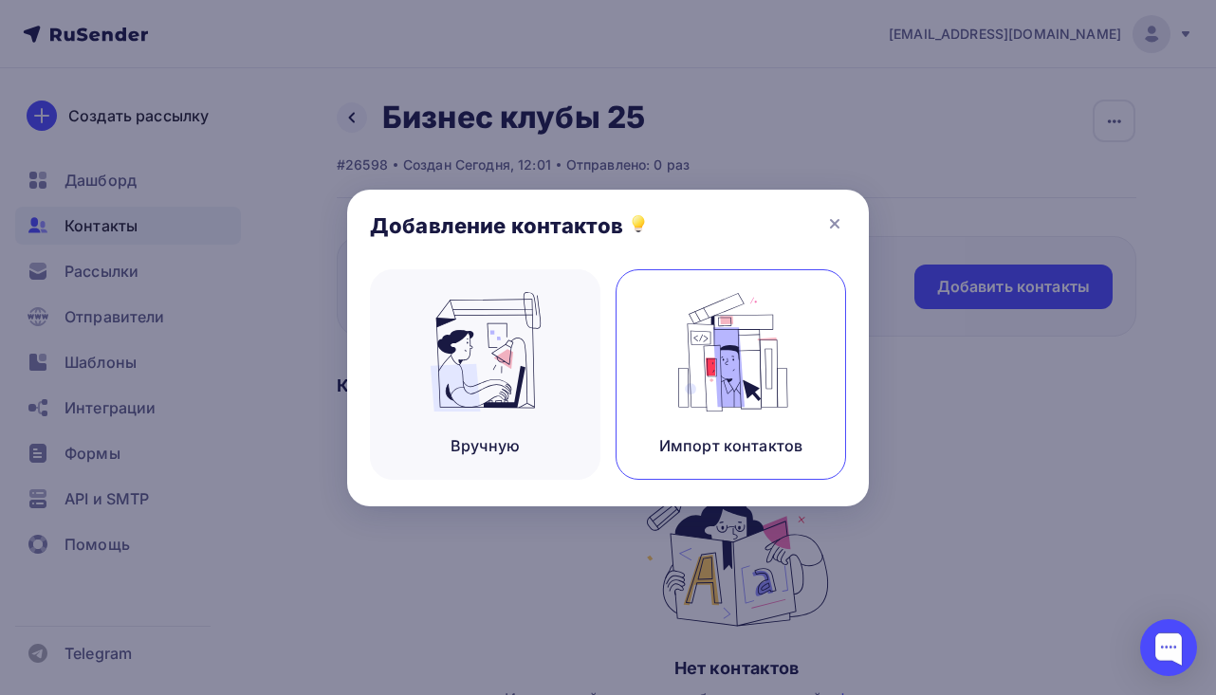
click at [739, 348] on img at bounding box center [731, 351] width 127 height 119
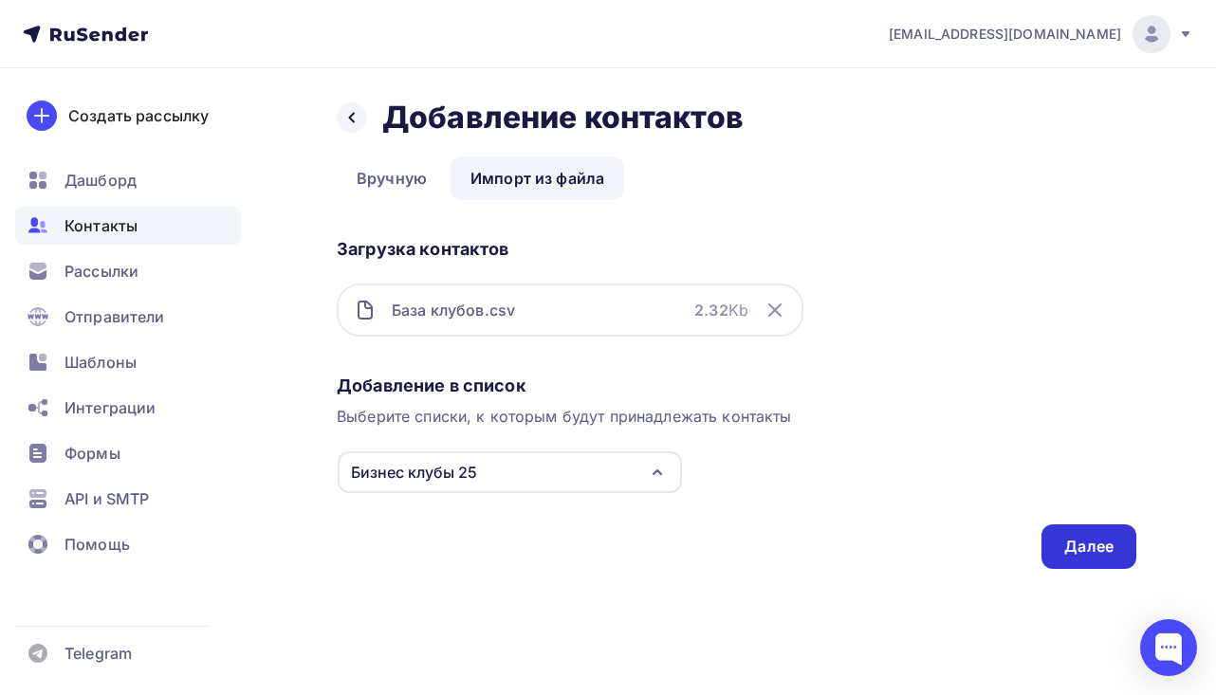
click at [1093, 548] on div "Далее" at bounding box center [1088, 547] width 49 height 22
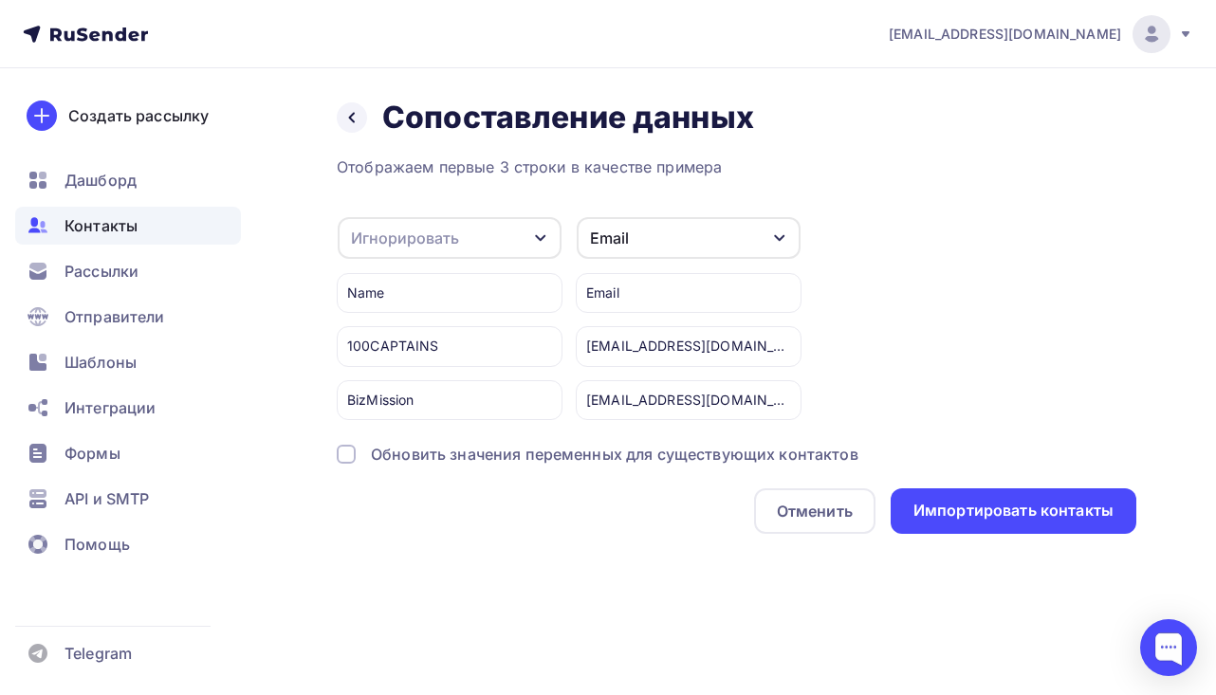
click at [418, 238] on div "Игнорировать" at bounding box center [405, 238] width 108 height 23
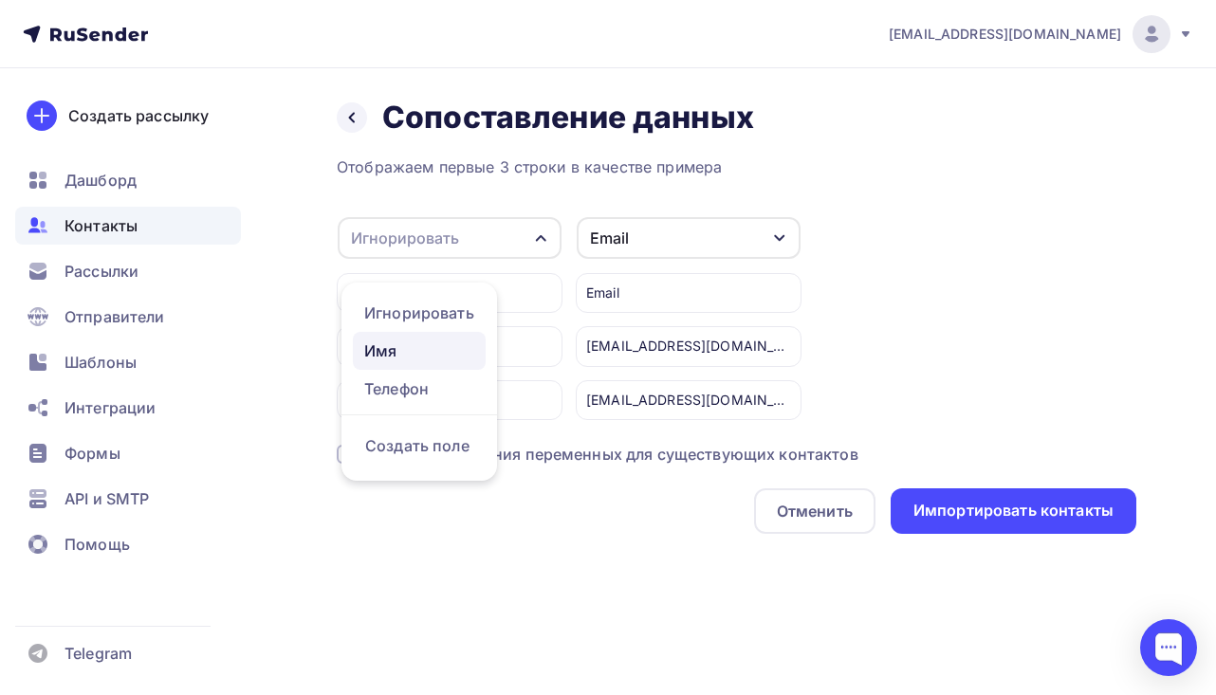
click at [436, 343] on div "Имя" at bounding box center [419, 350] width 110 height 23
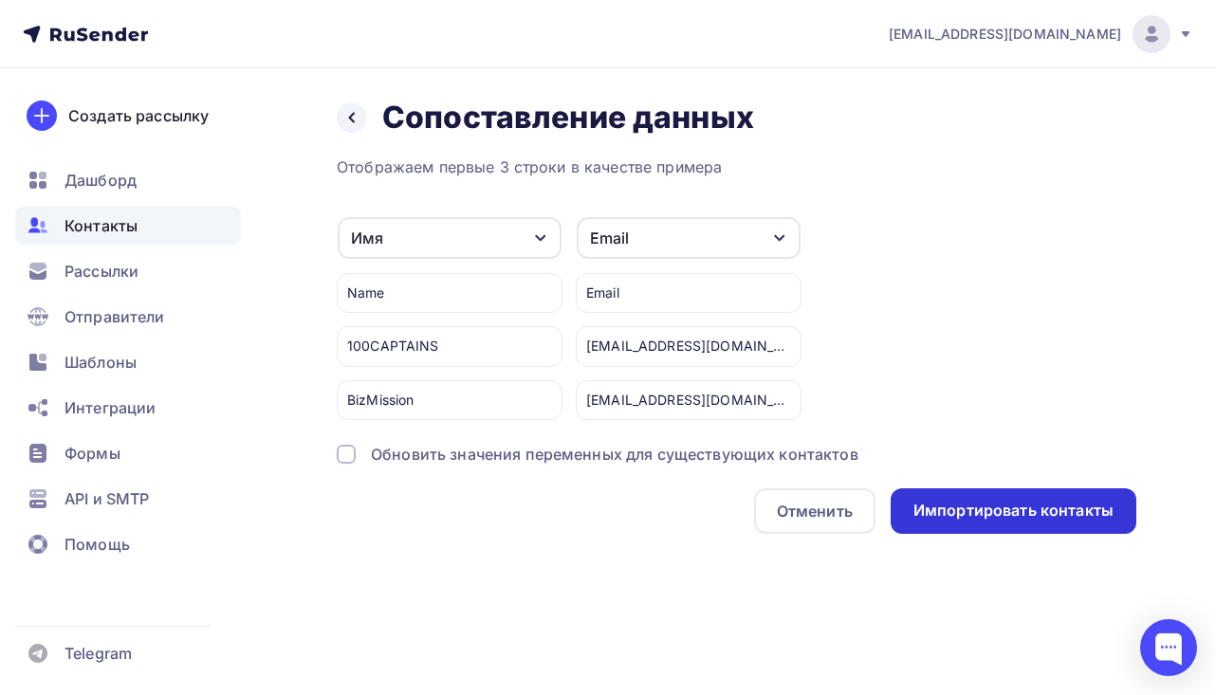
click at [988, 523] on div "Импортировать контакты" at bounding box center [1013, 511] width 246 height 46
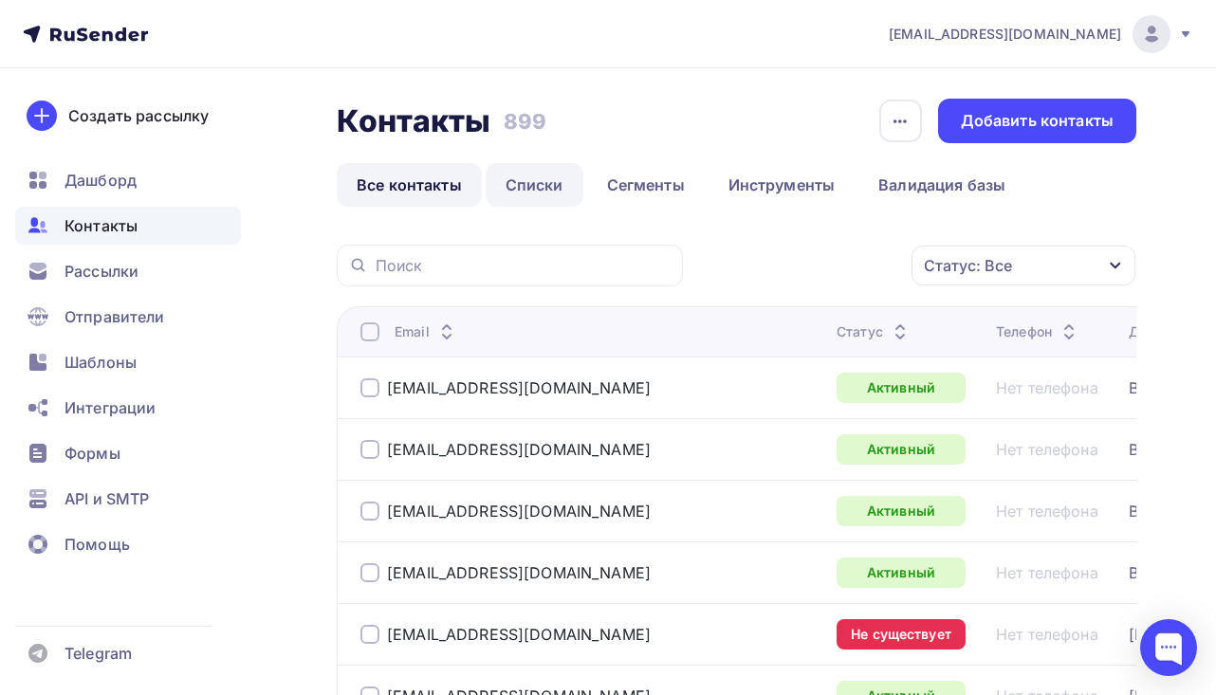
click at [544, 184] on link "Списки" at bounding box center [534, 185] width 98 height 44
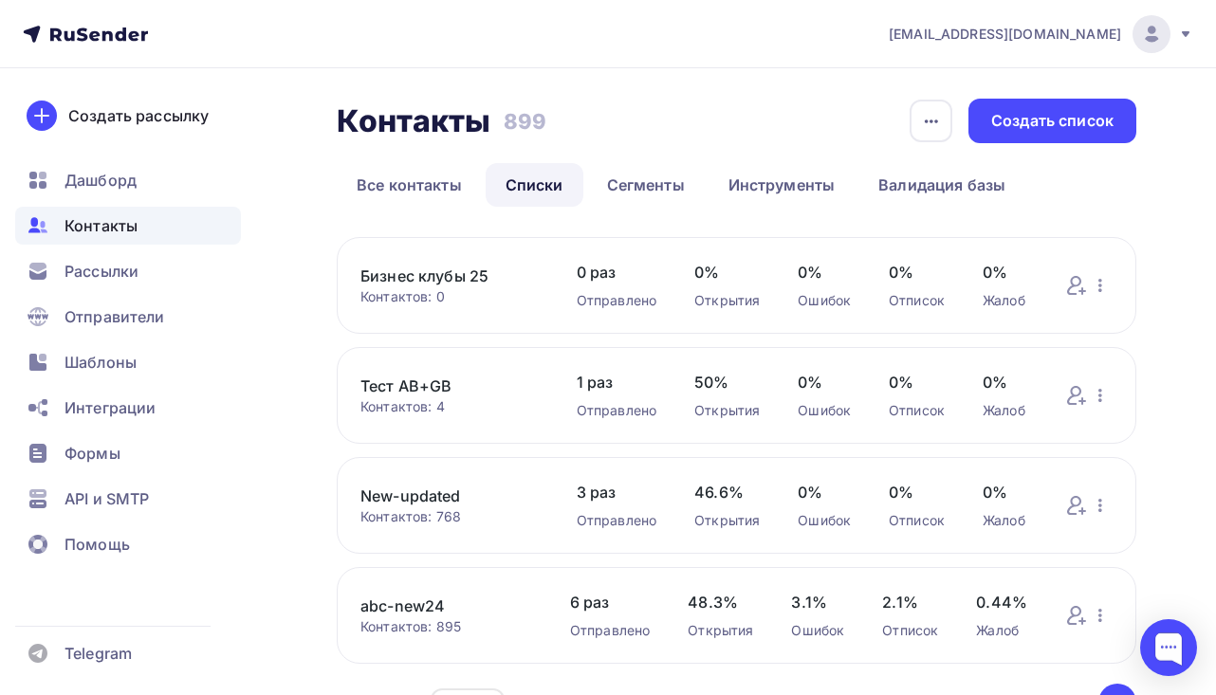
click at [455, 280] on link "Бизнес клубы 25" at bounding box center [449, 276] width 178 height 23
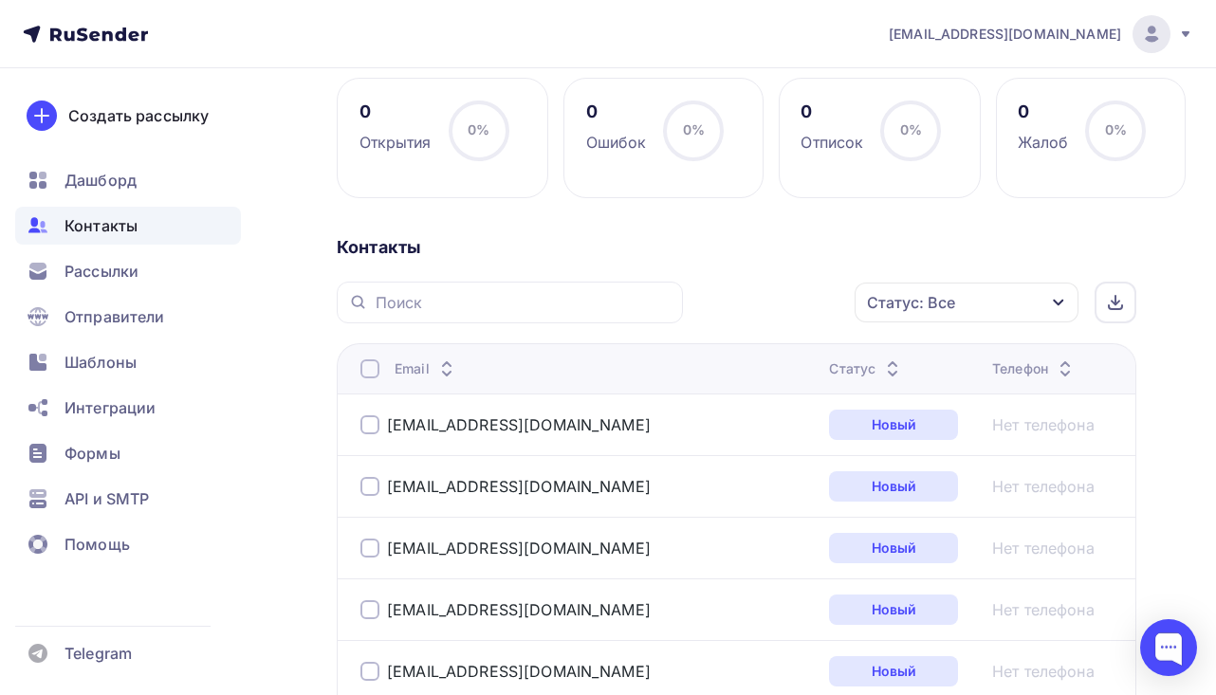
scroll to position [282, 0]
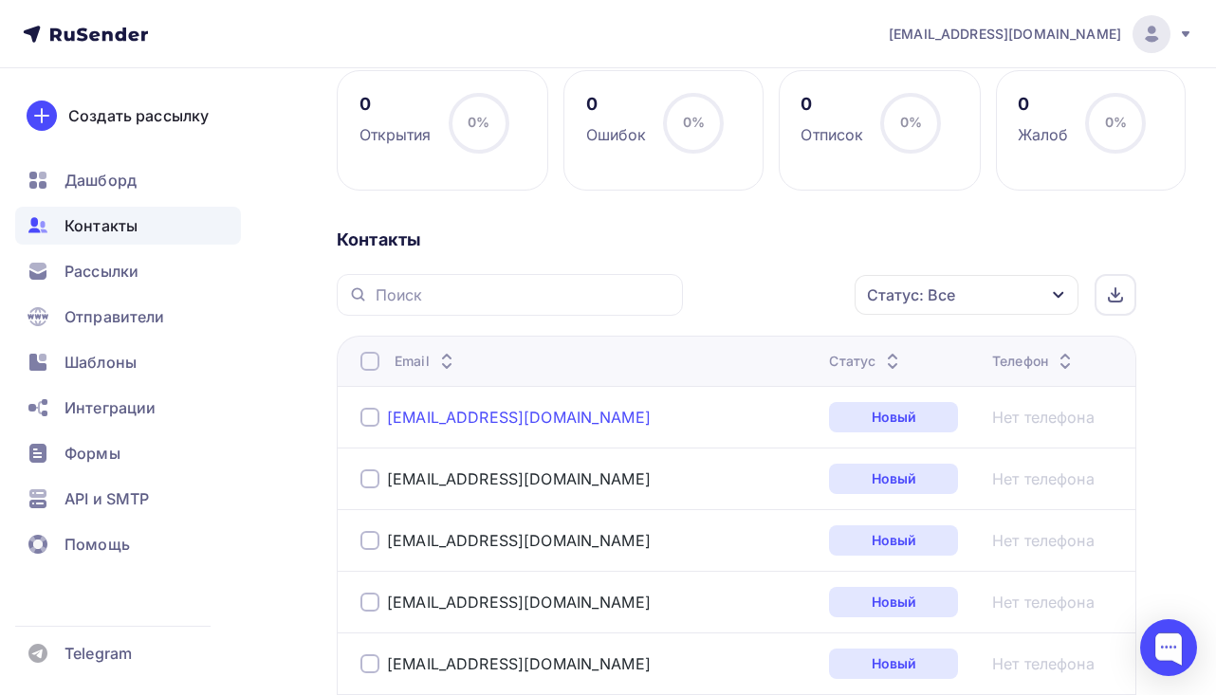
click at [537, 423] on link "[EMAIL_ADDRESS][DOMAIN_NAME]" at bounding box center [519, 417] width 264 height 19
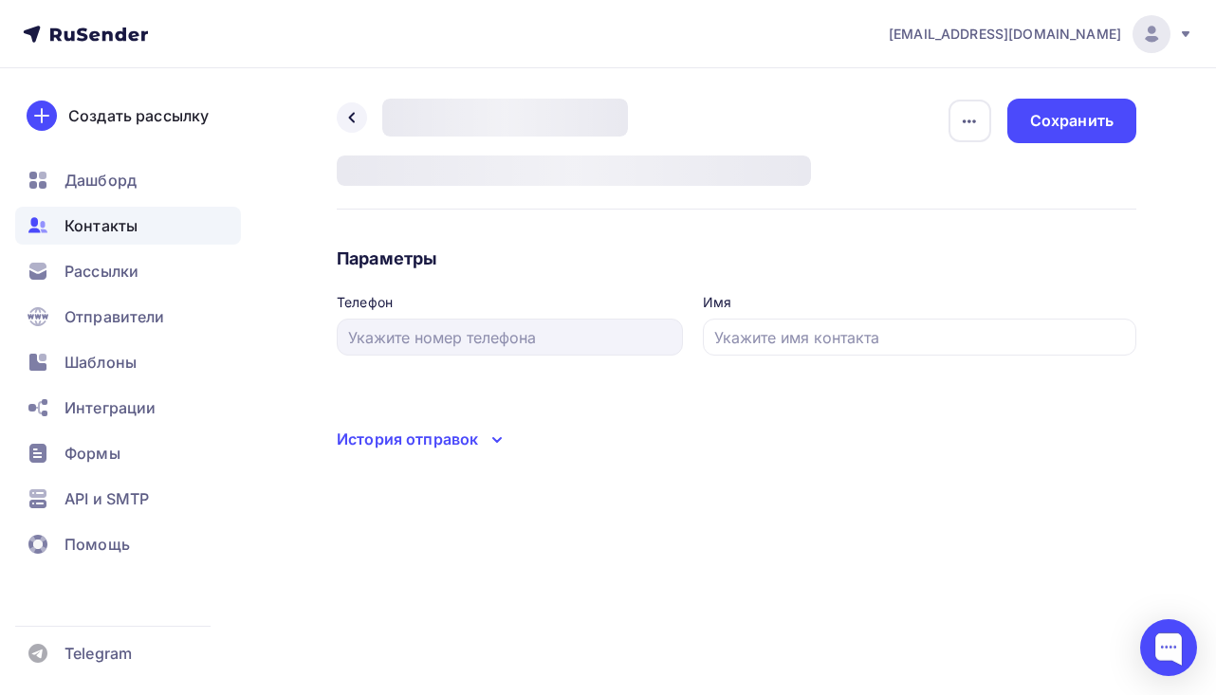
type input "Эталон"
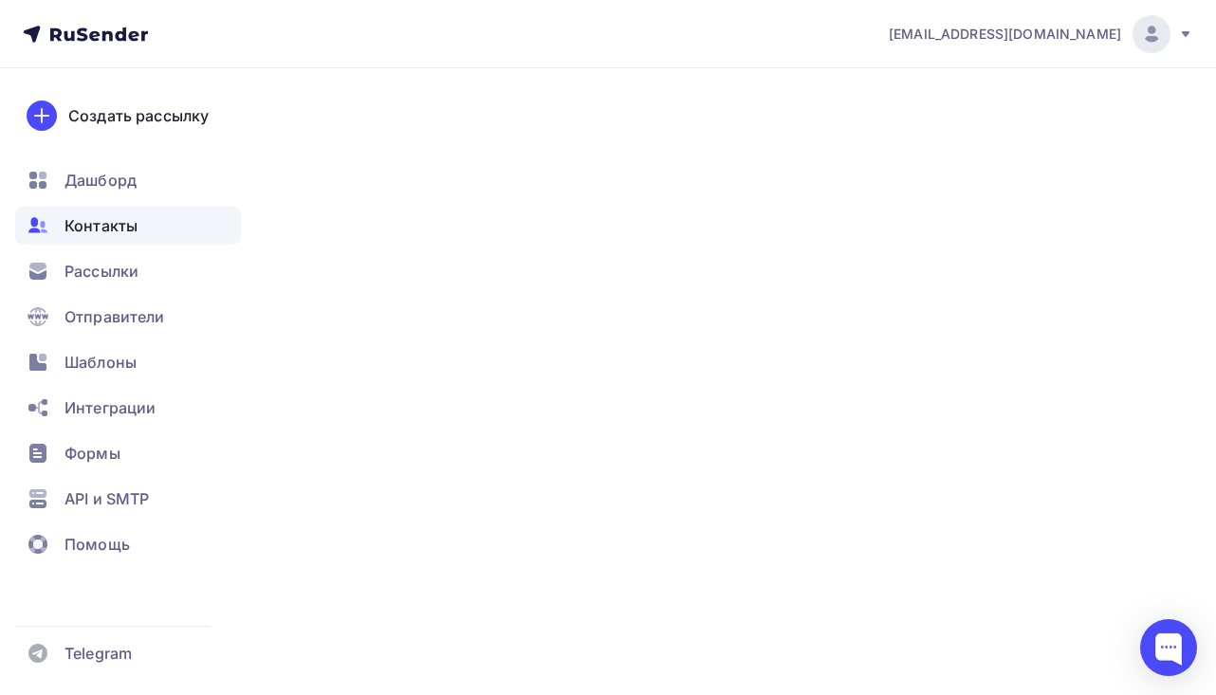
scroll to position [282, 0]
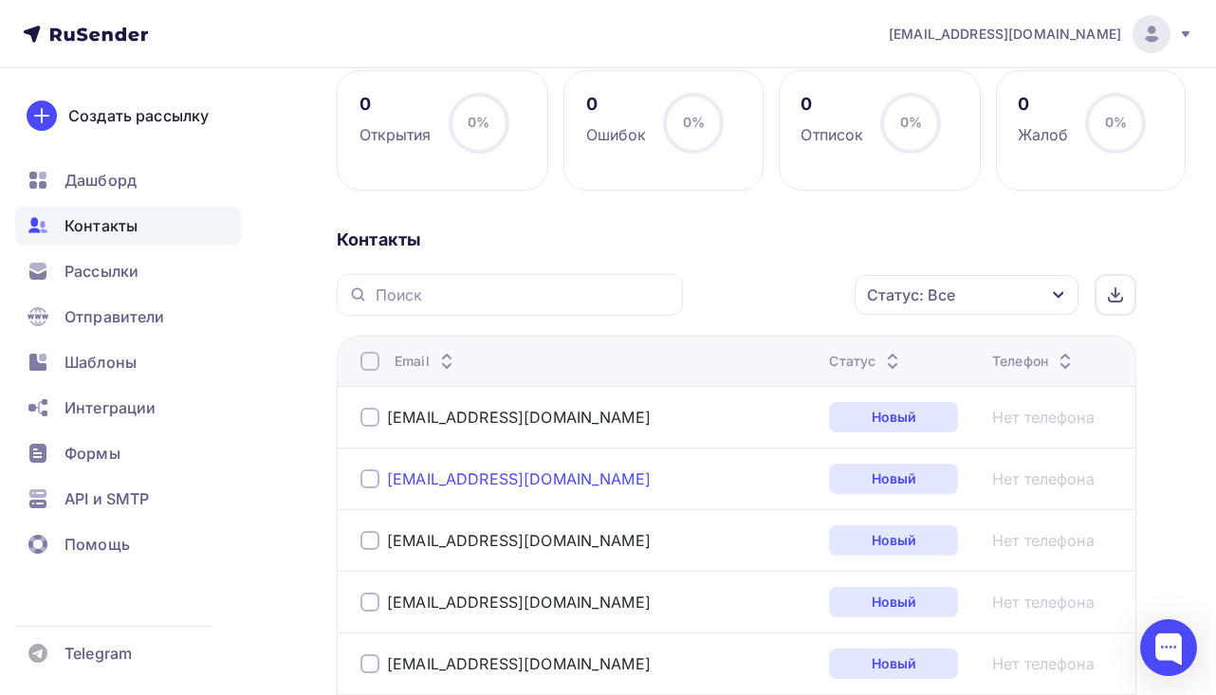
click at [466, 484] on link "[EMAIL_ADDRESS][DOMAIN_NAME]" at bounding box center [519, 478] width 264 height 19
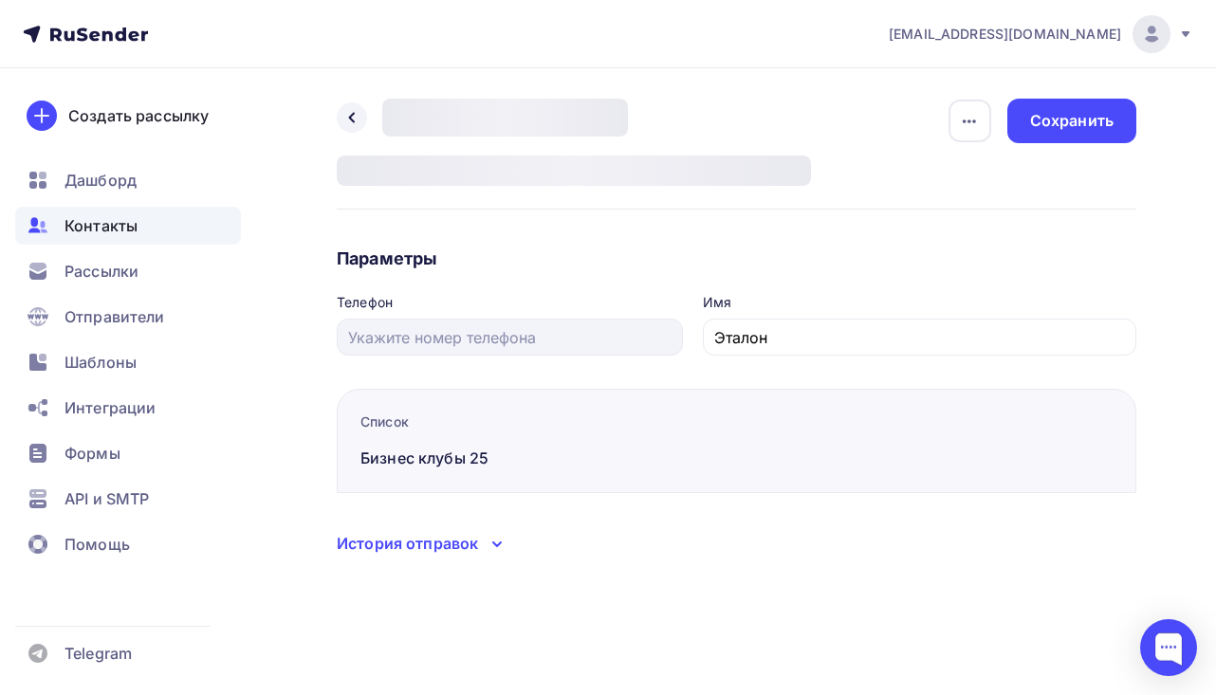
type input "Клуб молодых предпринимателей"
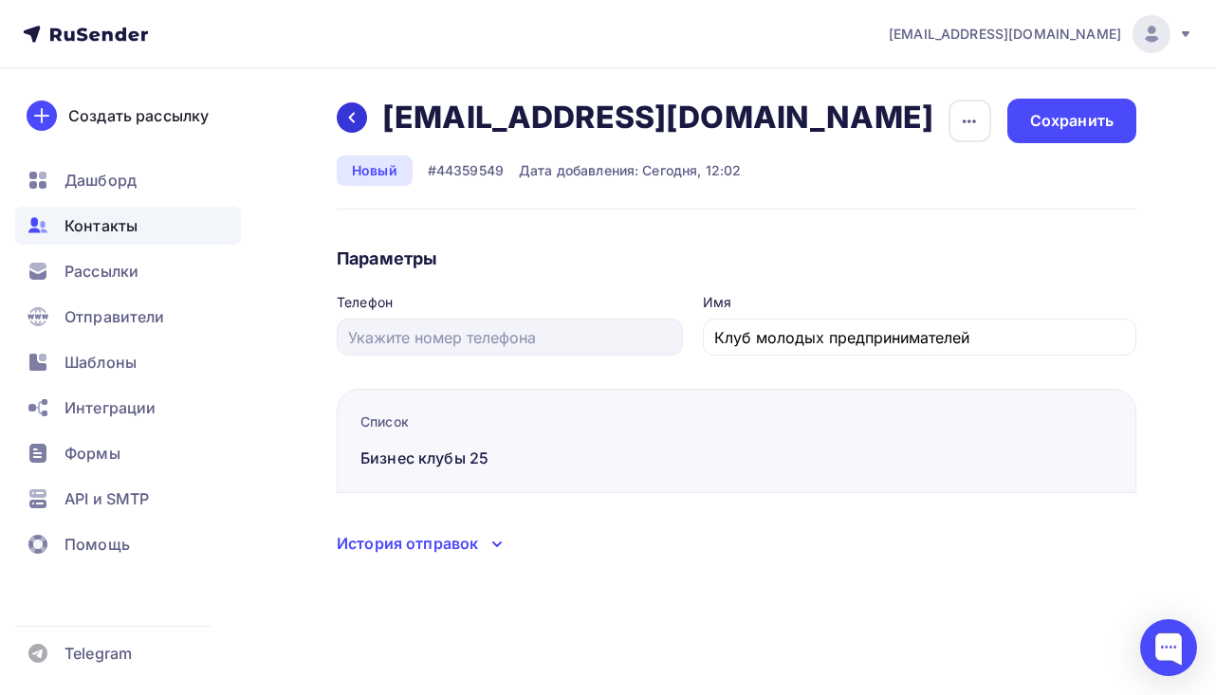
click at [356, 125] on icon at bounding box center [351, 117] width 15 height 15
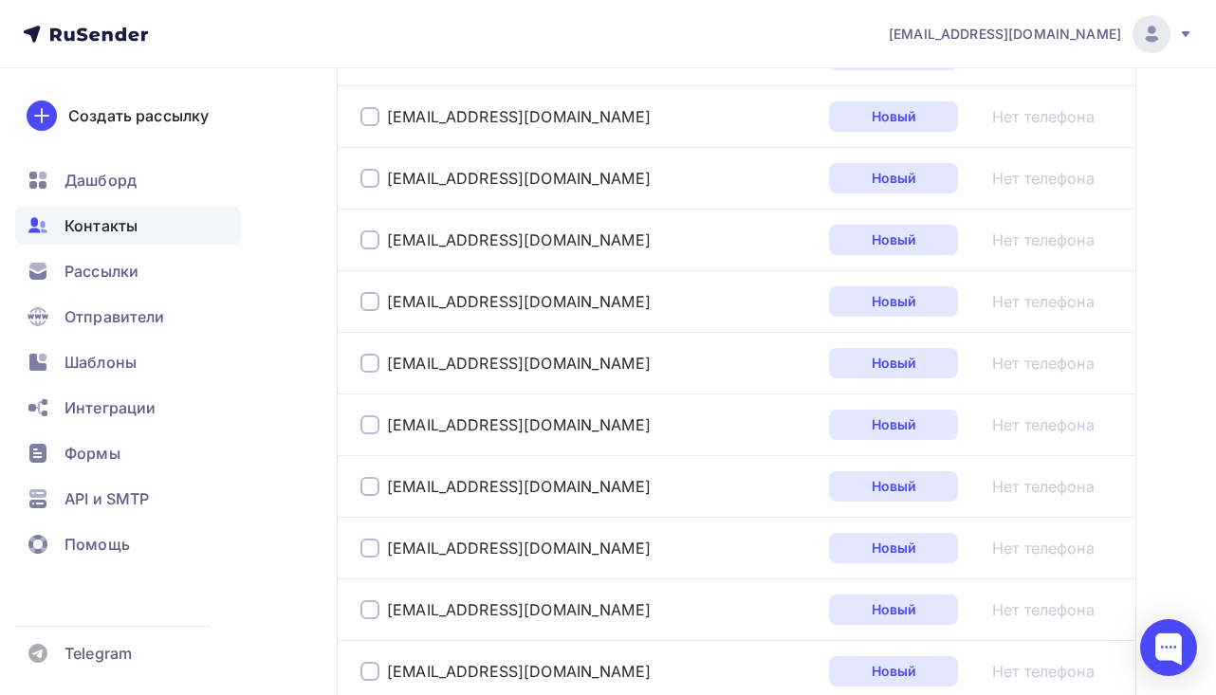
scroll to position [1289, 0]
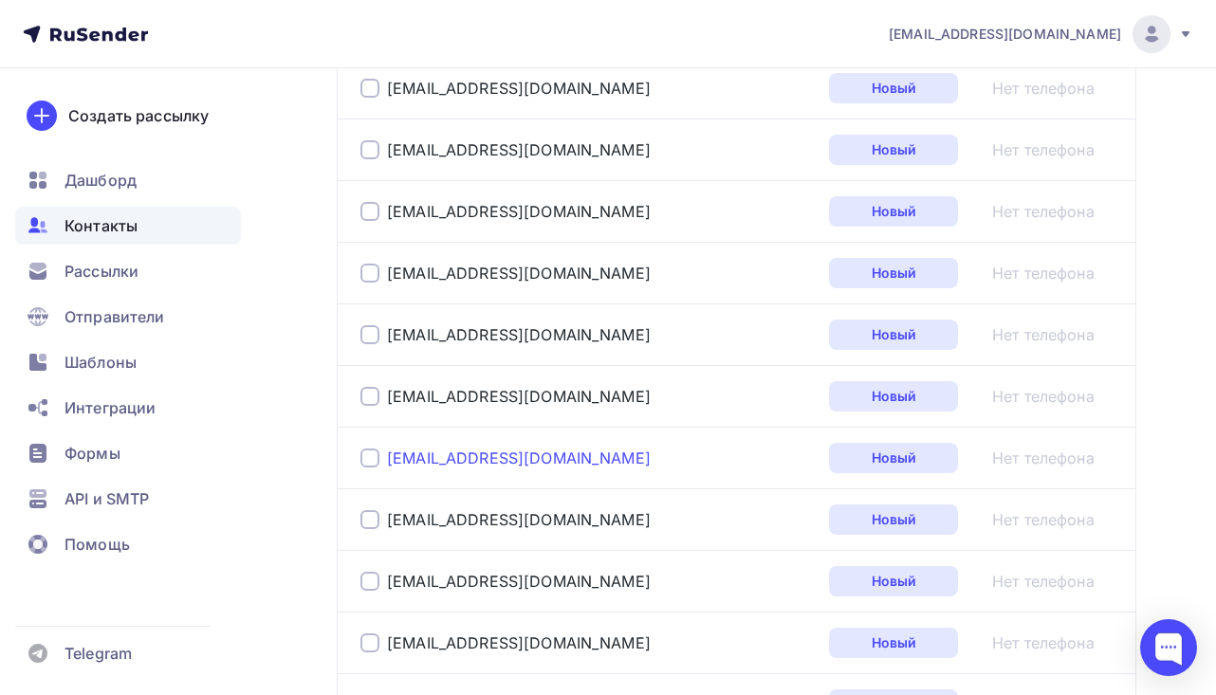
click at [463, 458] on link "[EMAIL_ADDRESS][DOMAIN_NAME]" at bounding box center [519, 457] width 264 height 19
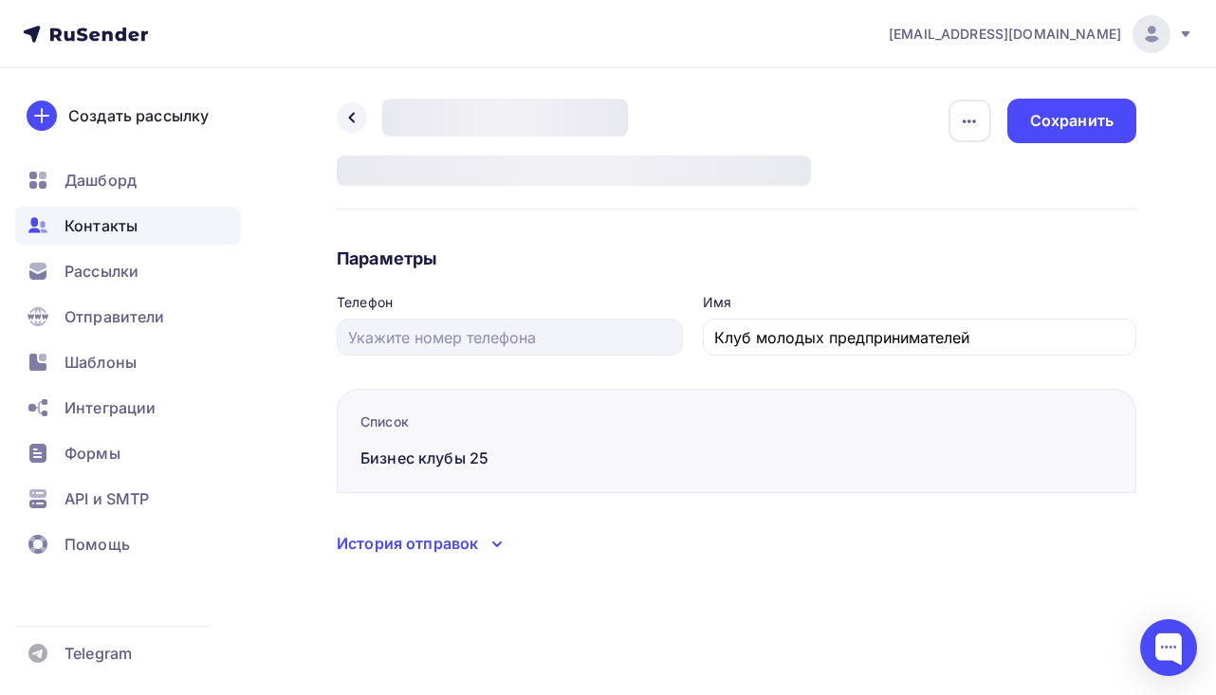
type input "Клуб предпринимателей дальнего востока «Новое поколение»"
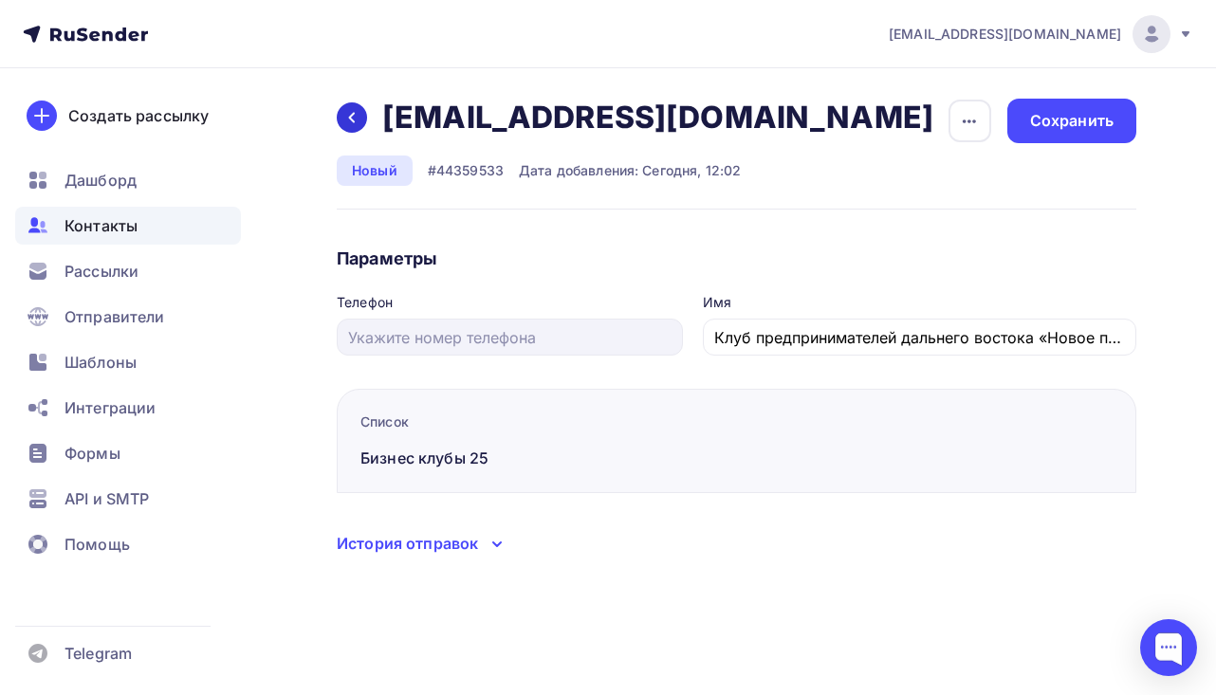
click at [348, 128] on div at bounding box center [352, 117] width 30 height 30
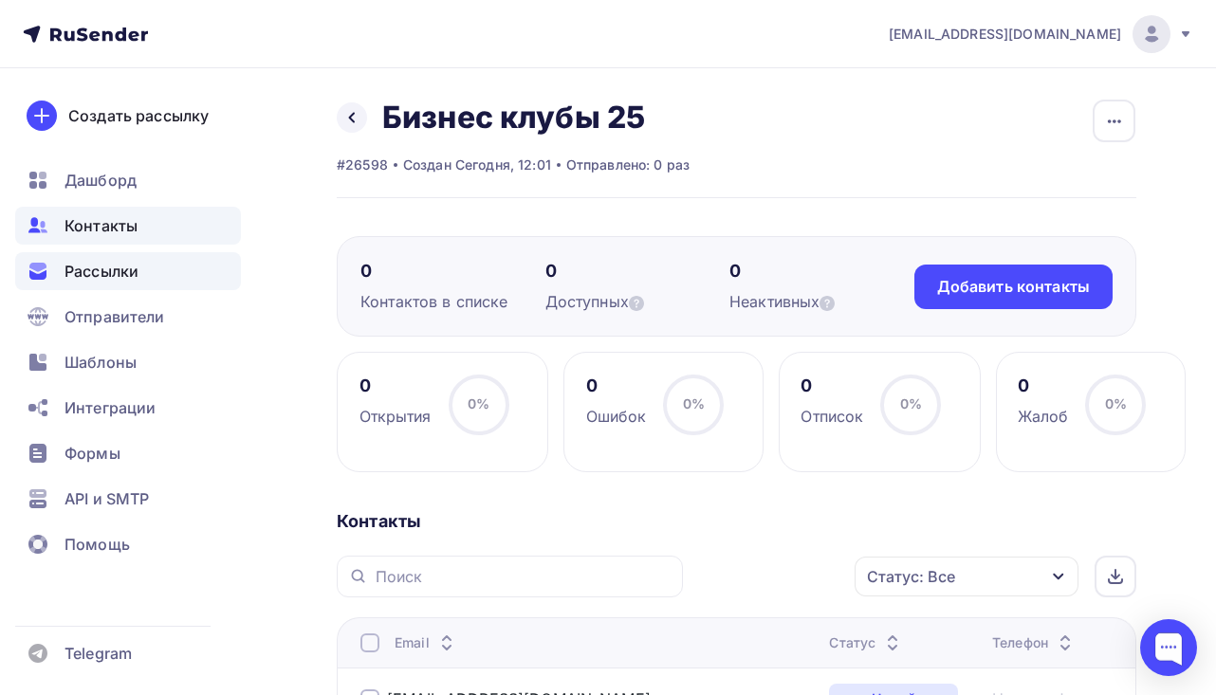
click at [160, 262] on div "Рассылки" at bounding box center [128, 271] width 226 height 38
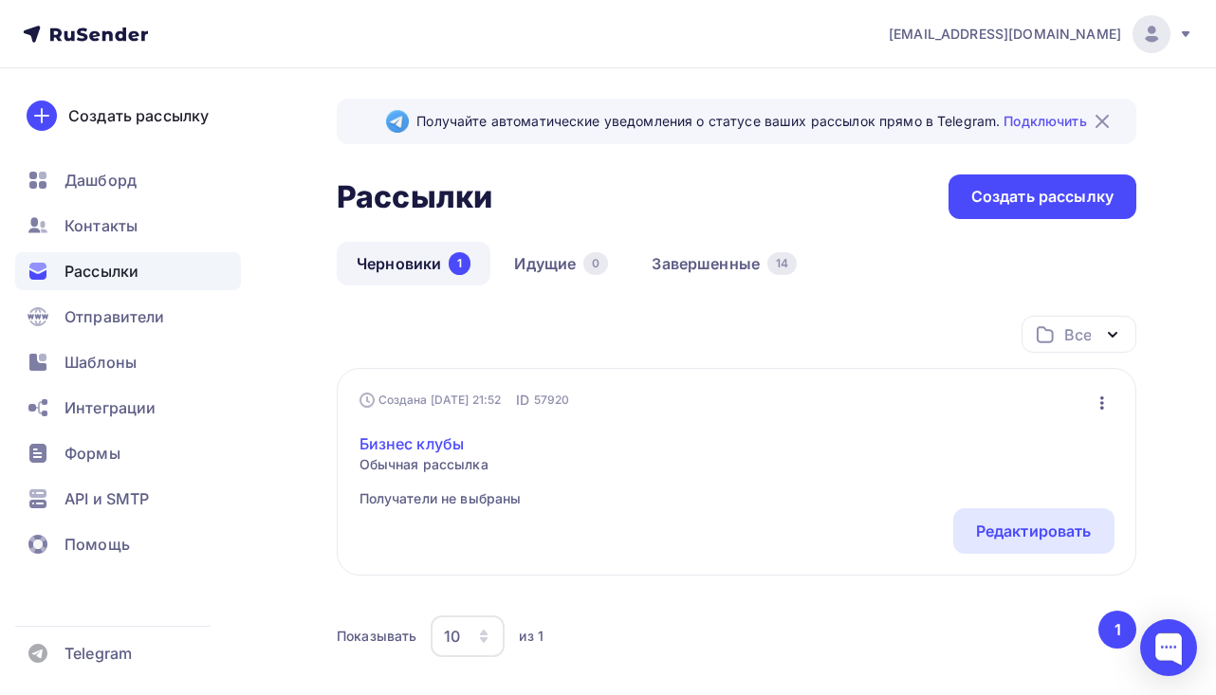
click at [448, 447] on link "Бизнес клубы" at bounding box center [440, 443] width 162 height 23
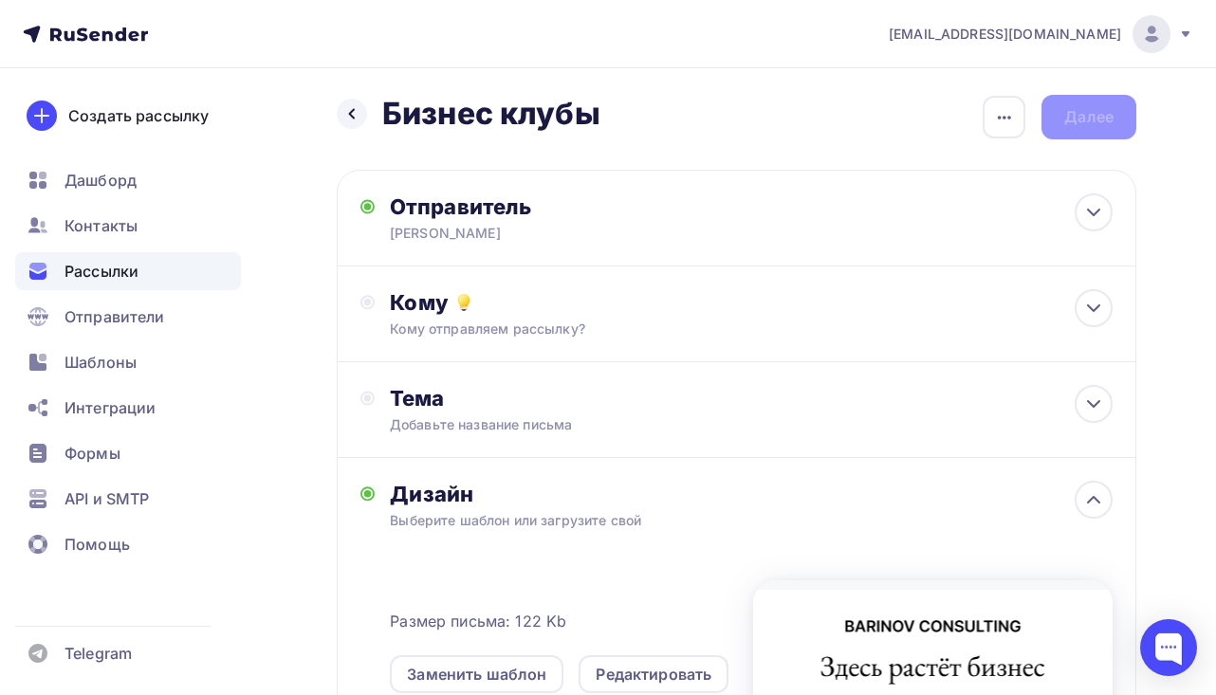
scroll to position [4, 0]
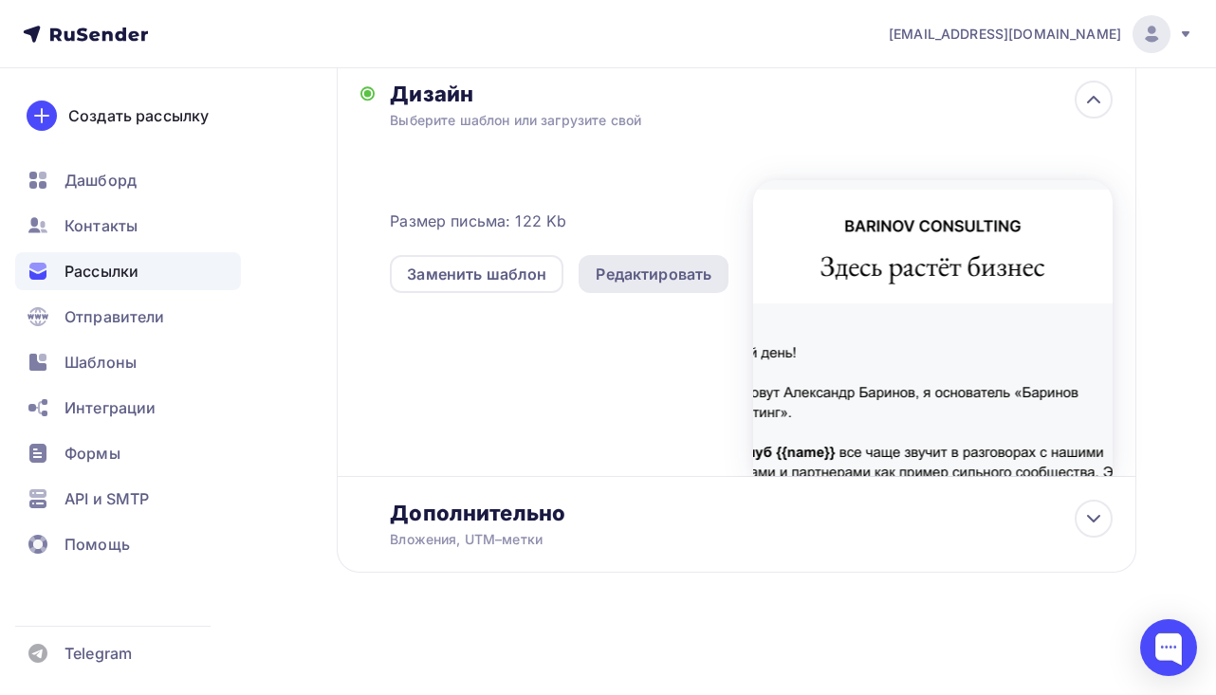
click at [642, 265] on div "Редактировать" at bounding box center [653, 274] width 116 height 23
